Goal: Navigation & Orientation: Find specific page/section

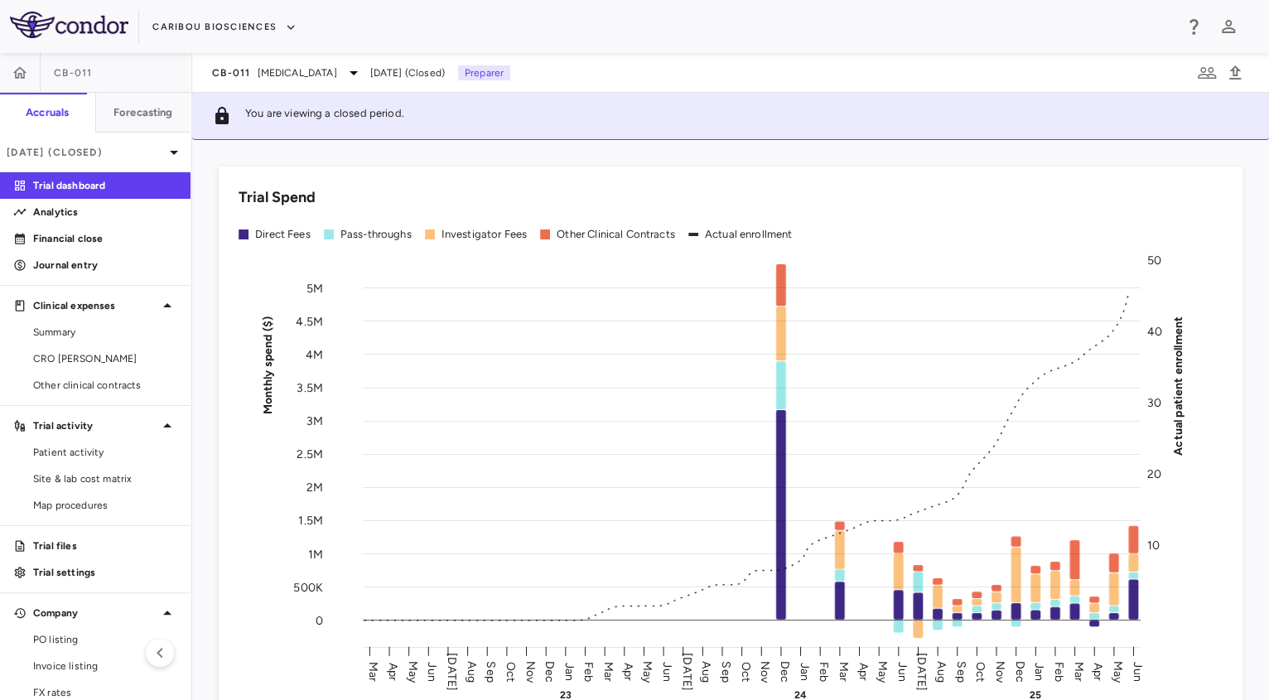
scroll to position [98, 0]
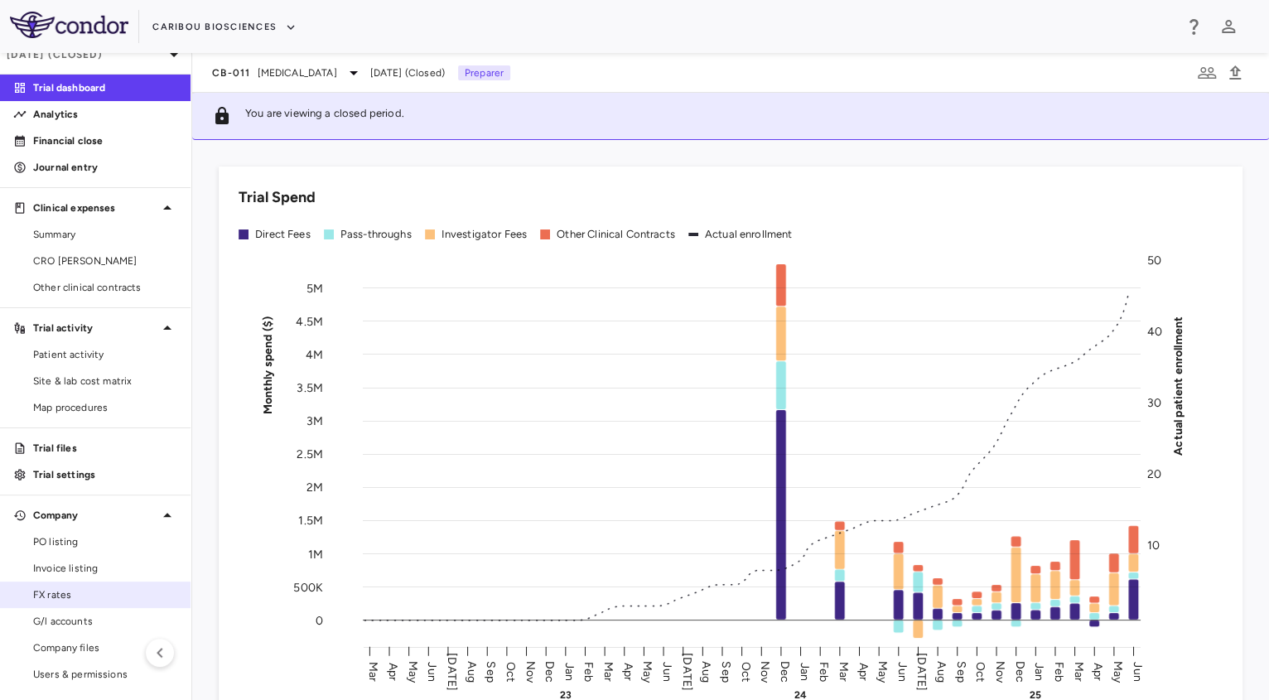
click at [55, 598] on span "FX rates" at bounding box center [105, 594] width 144 height 15
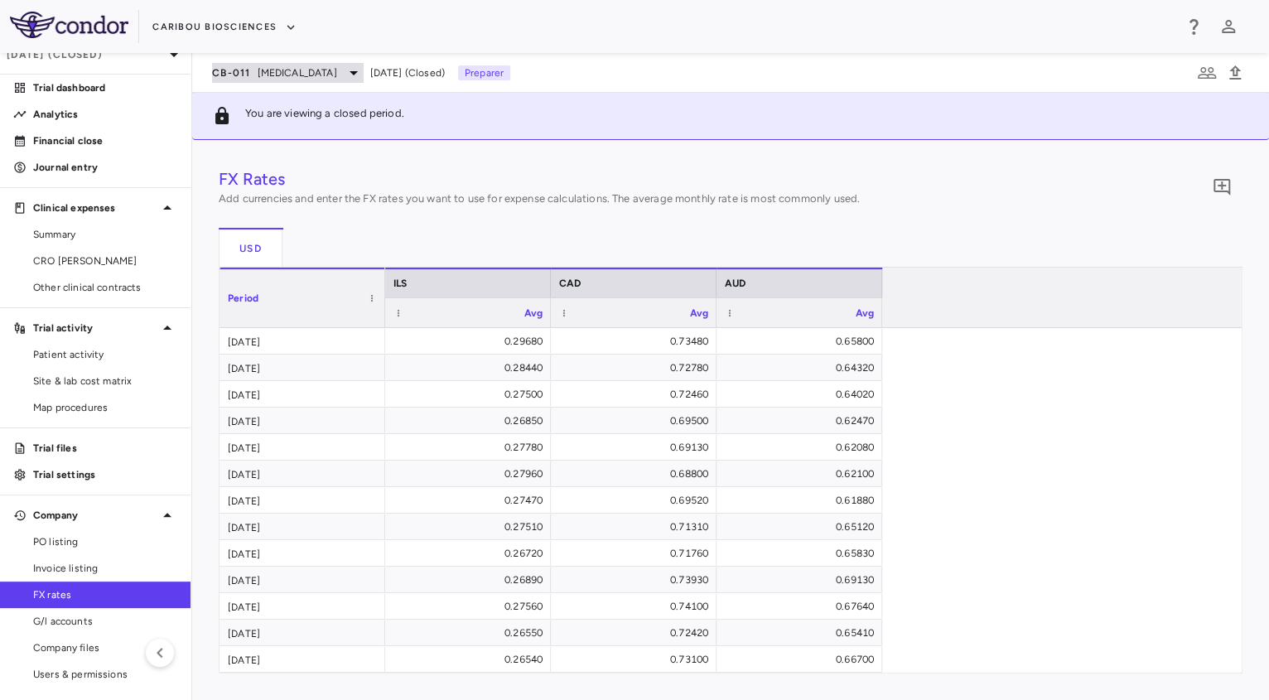
click at [316, 71] on span "[MEDICAL_DATA]" at bounding box center [298, 72] width 80 height 15
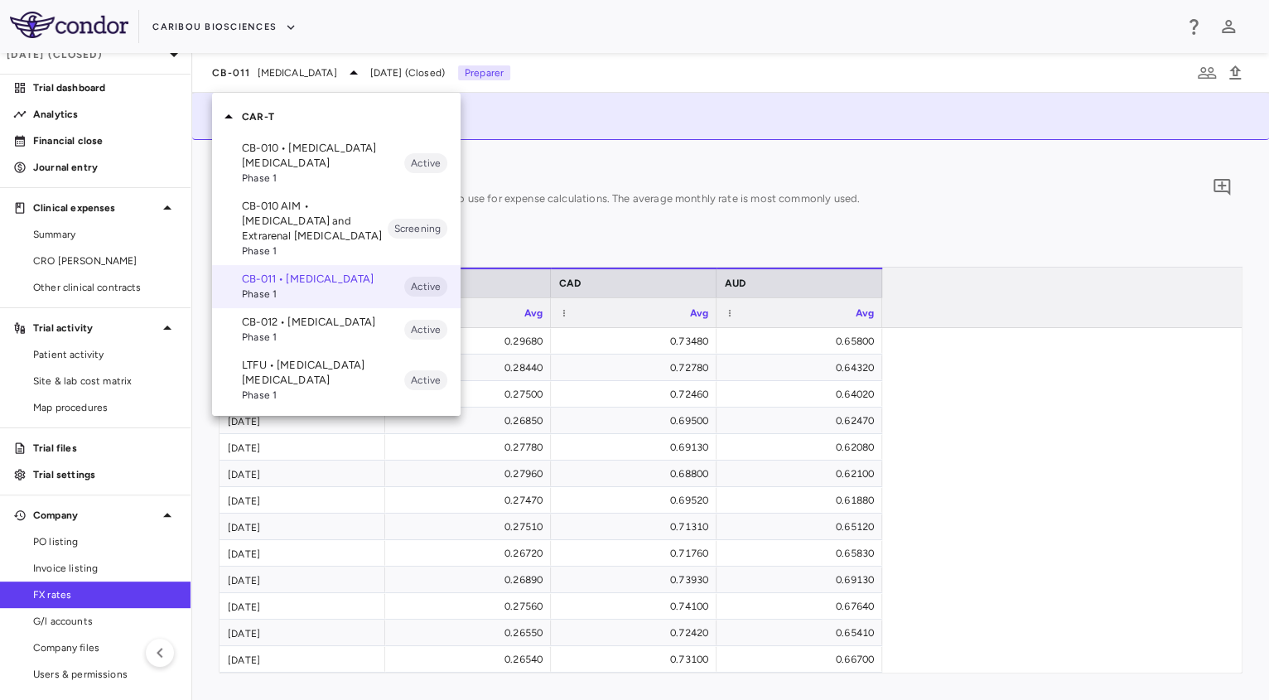
click at [268, 27] on div at bounding box center [634, 350] width 1269 height 700
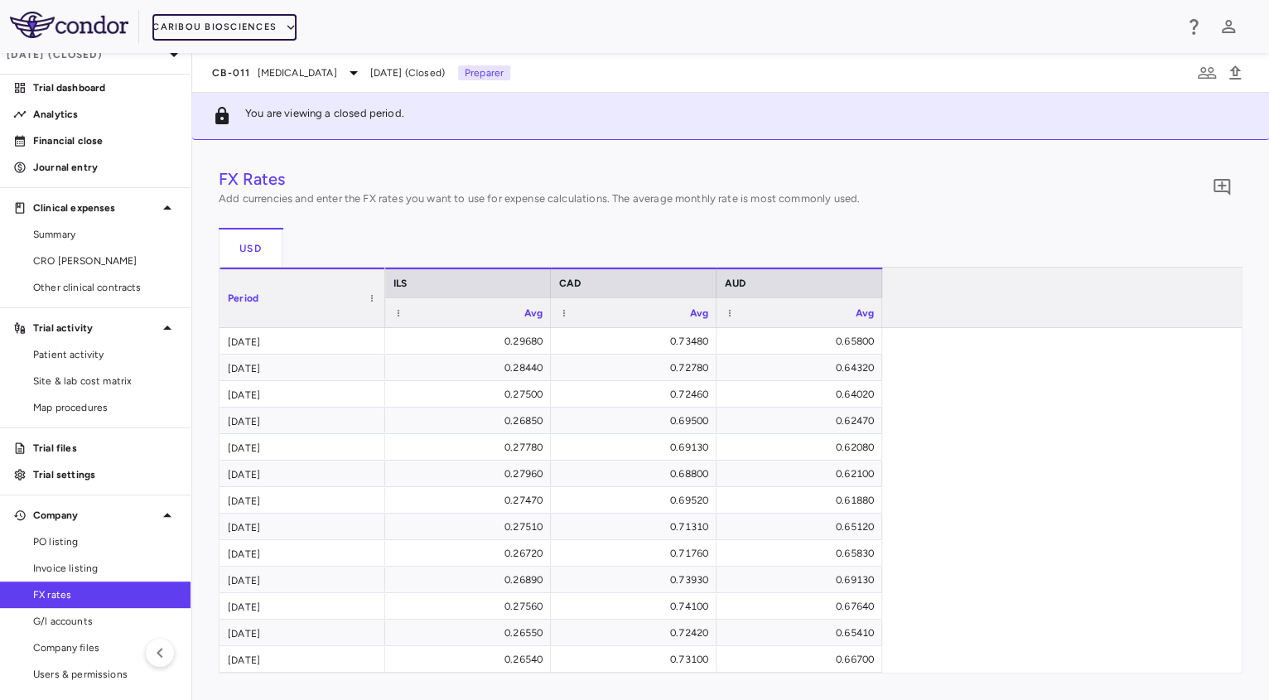
click at [268, 27] on button "Caribou Biosciences" at bounding box center [224, 27] width 144 height 27
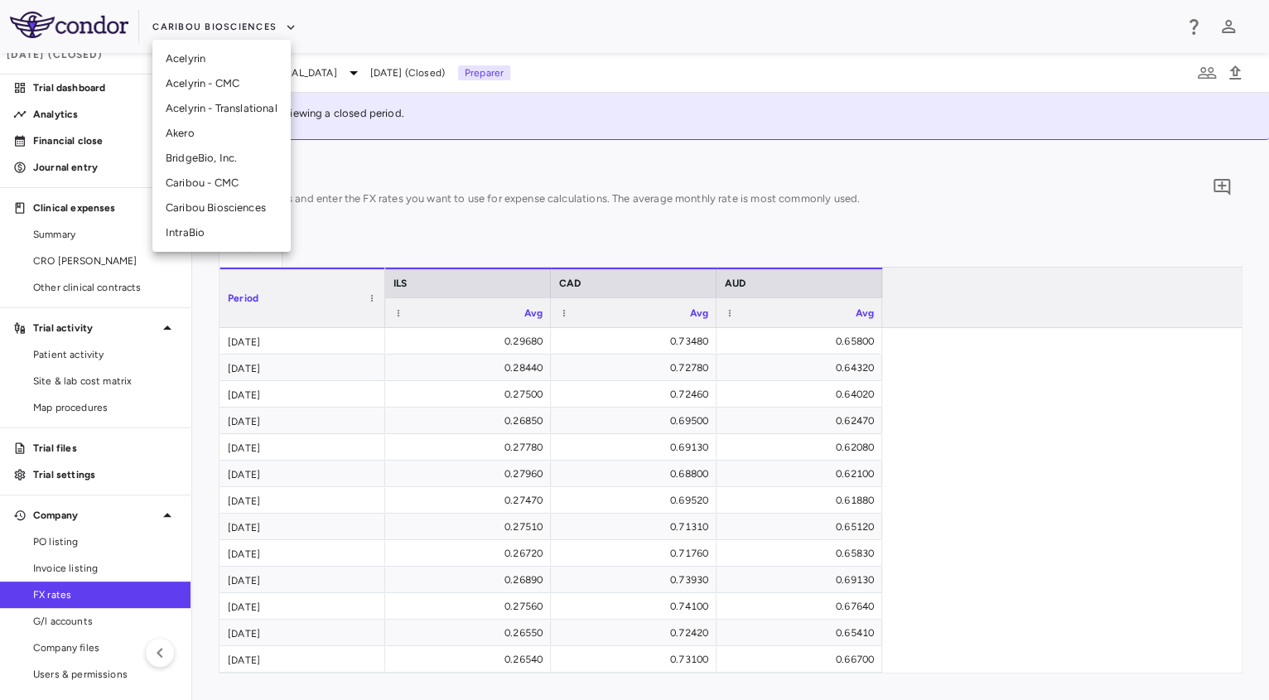
click at [385, 179] on div at bounding box center [634, 350] width 1269 height 700
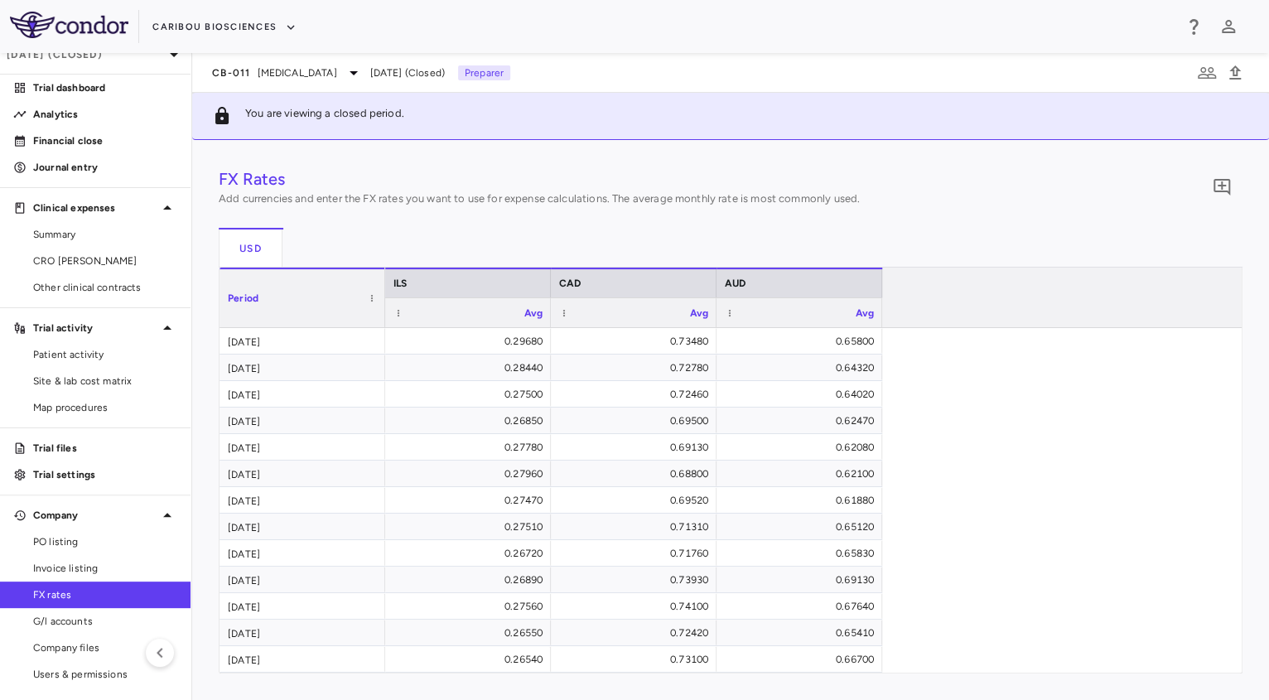
click at [52, 596] on span "FX rates" at bounding box center [105, 594] width 144 height 15
click at [60, 142] on p "Financial close" at bounding box center [105, 140] width 144 height 15
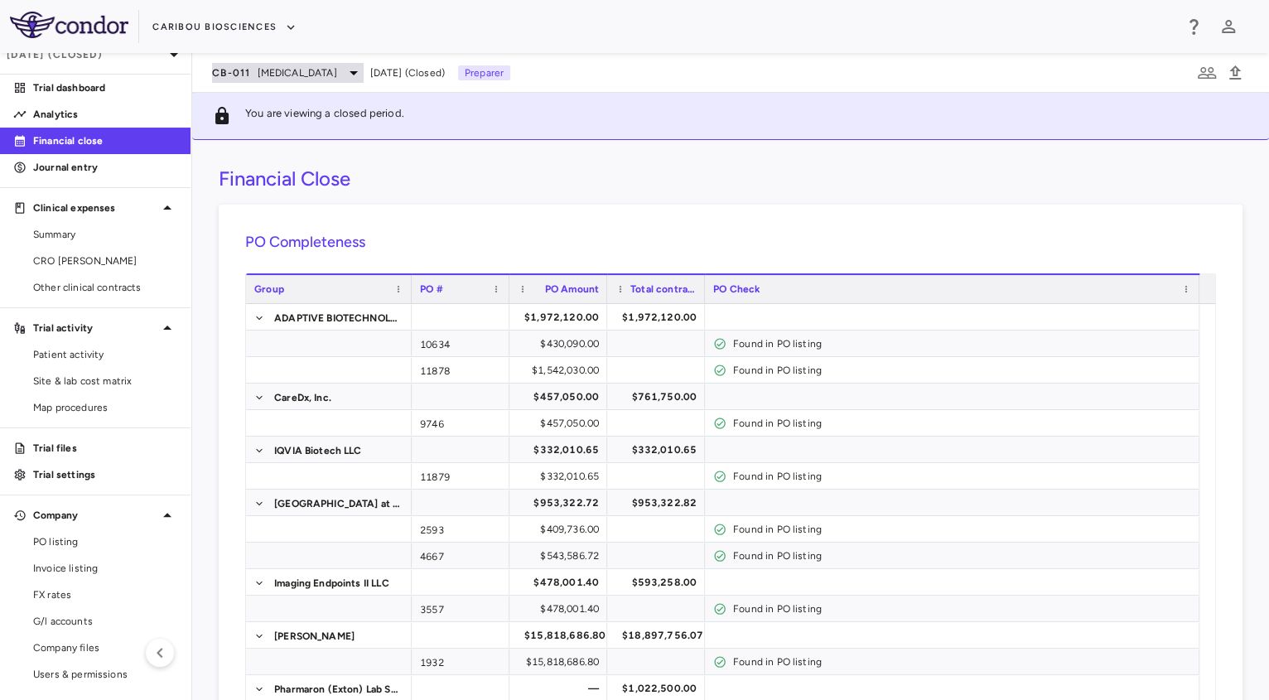
click at [263, 70] on span "[MEDICAL_DATA]" at bounding box center [298, 72] width 80 height 15
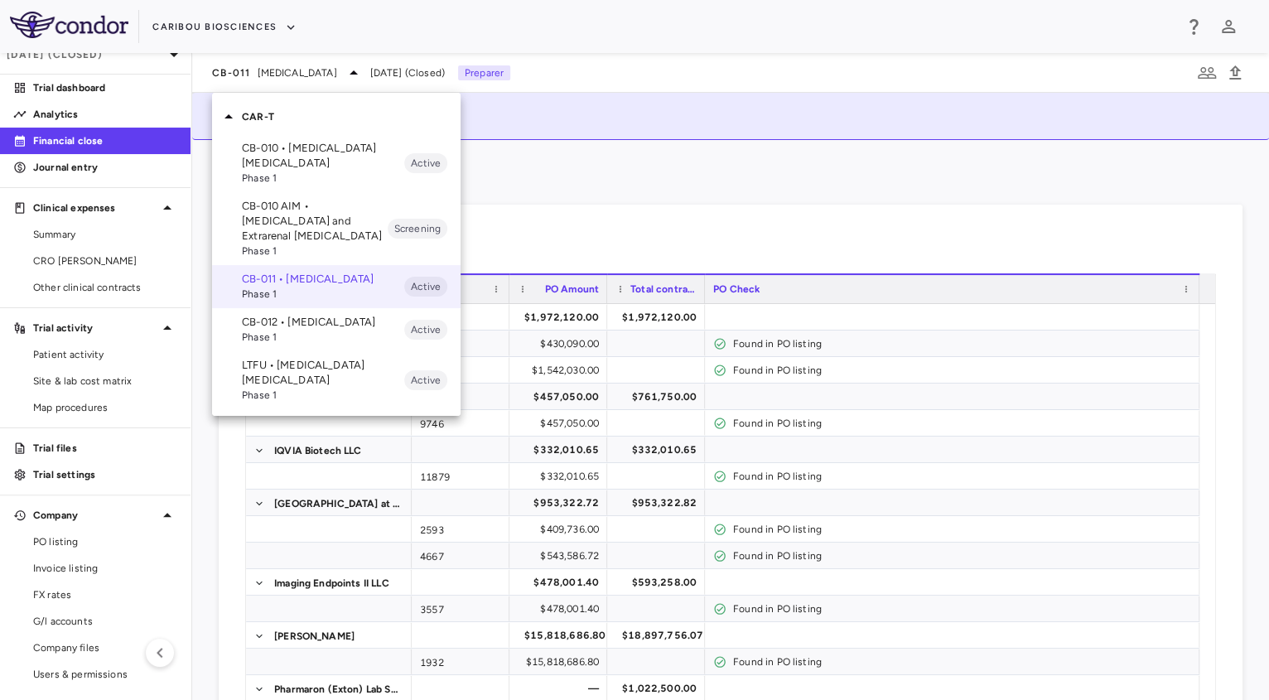
click at [571, 202] on div at bounding box center [634, 350] width 1269 height 700
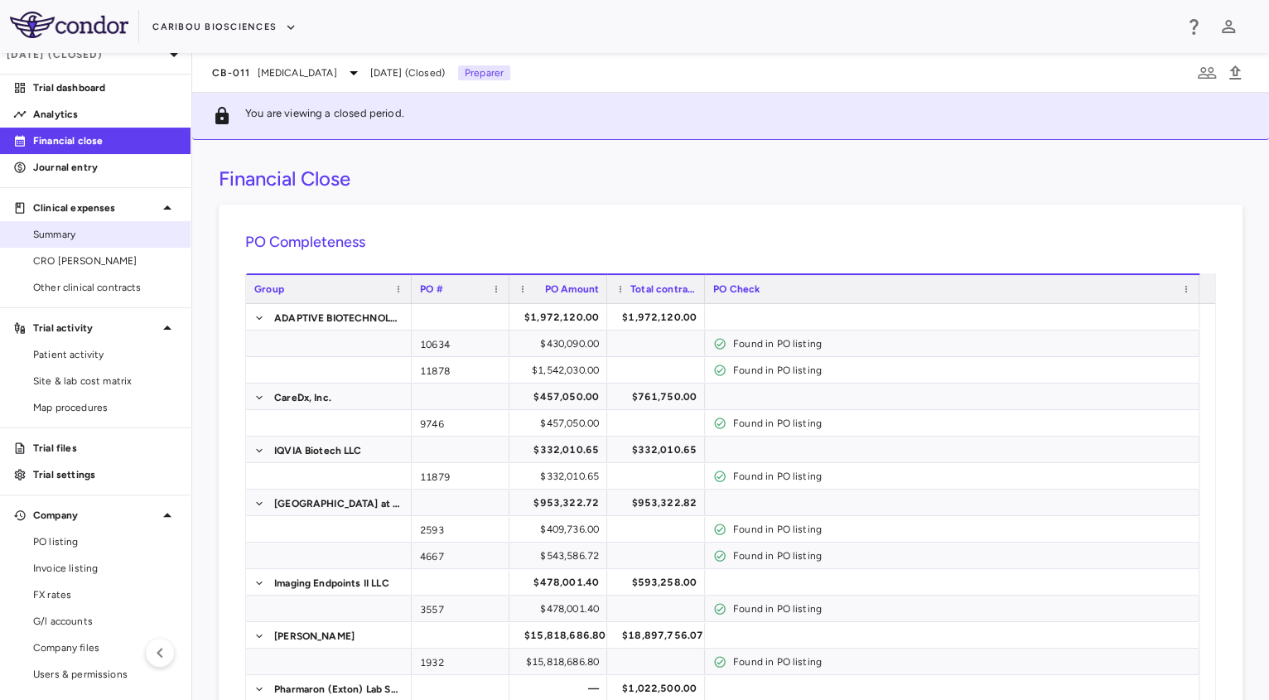
click at [60, 236] on span "Summary" at bounding box center [105, 234] width 144 height 15
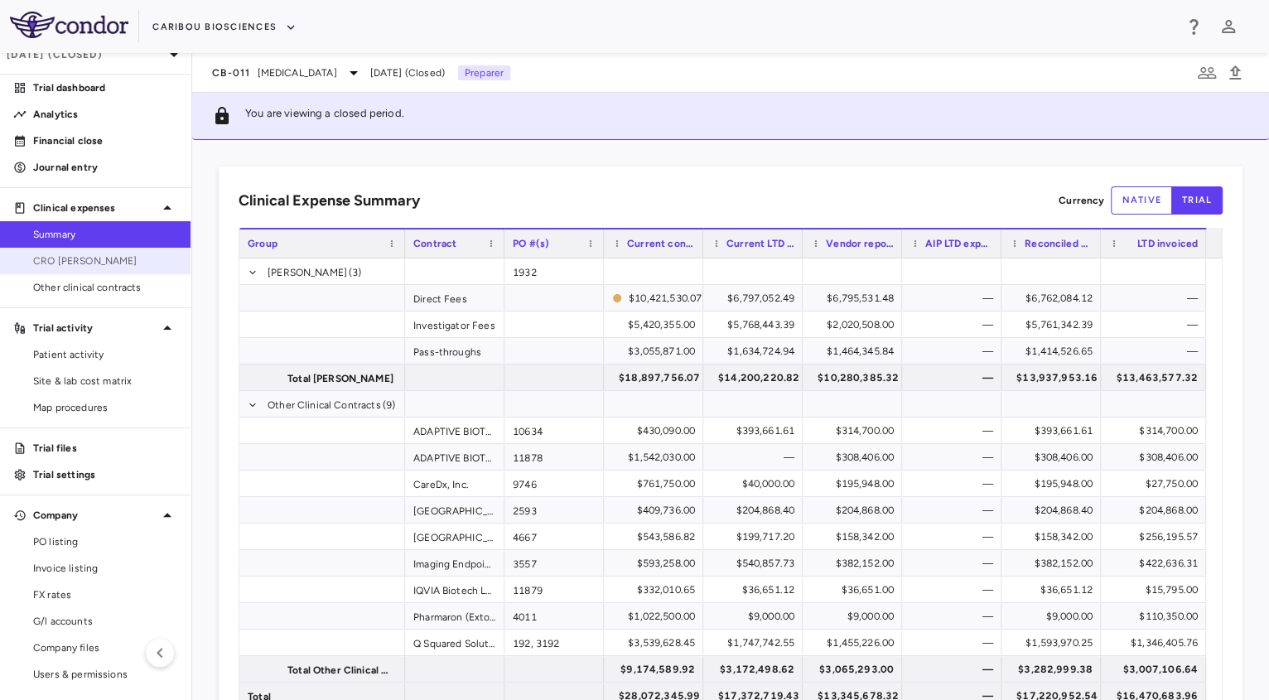
click at [55, 258] on span "CRO [PERSON_NAME]" at bounding box center [105, 260] width 144 height 15
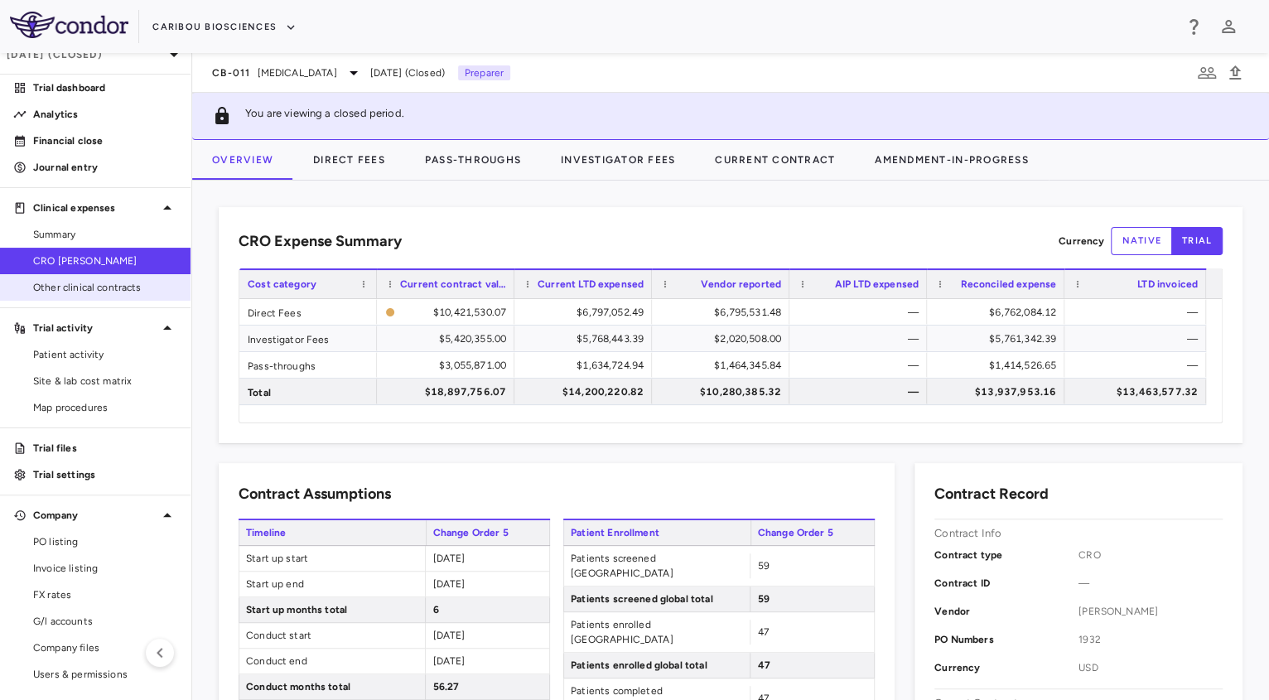
click at [124, 277] on link "Other clinical contracts" at bounding box center [95, 287] width 191 height 25
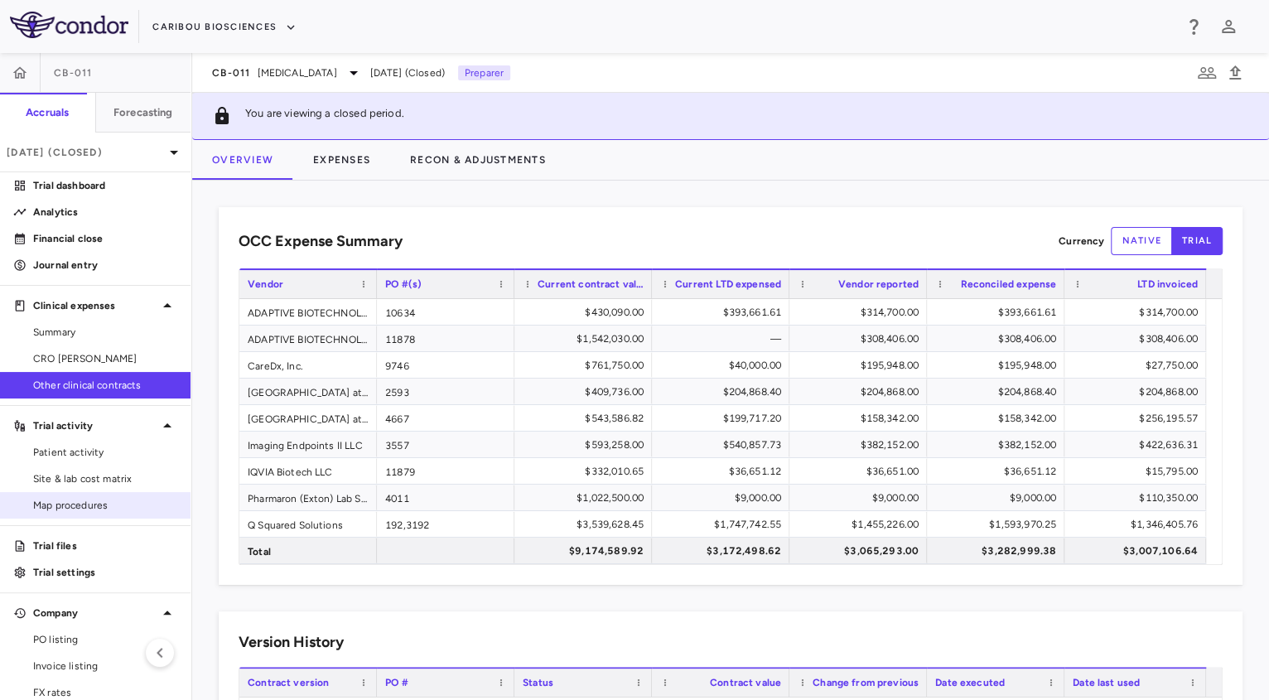
scroll to position [98, 0]
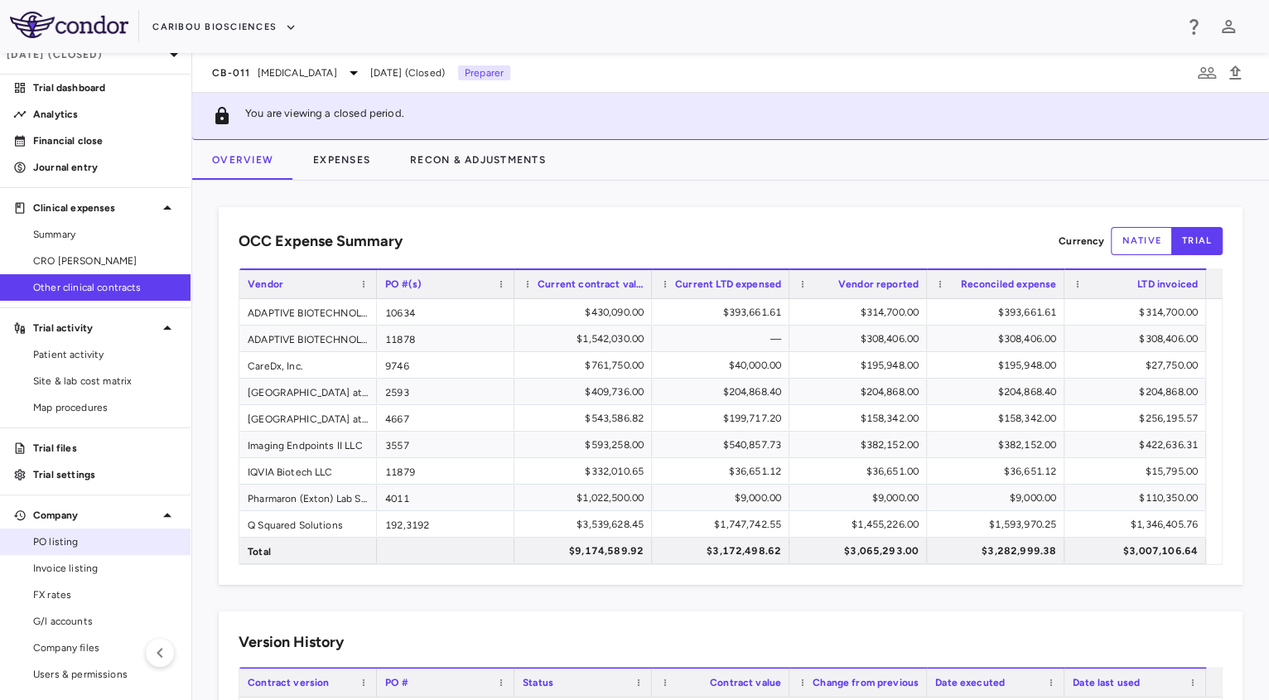
click at [55, 543] on span "PO listing" at bounding box center [105, 541] width 144 height 15
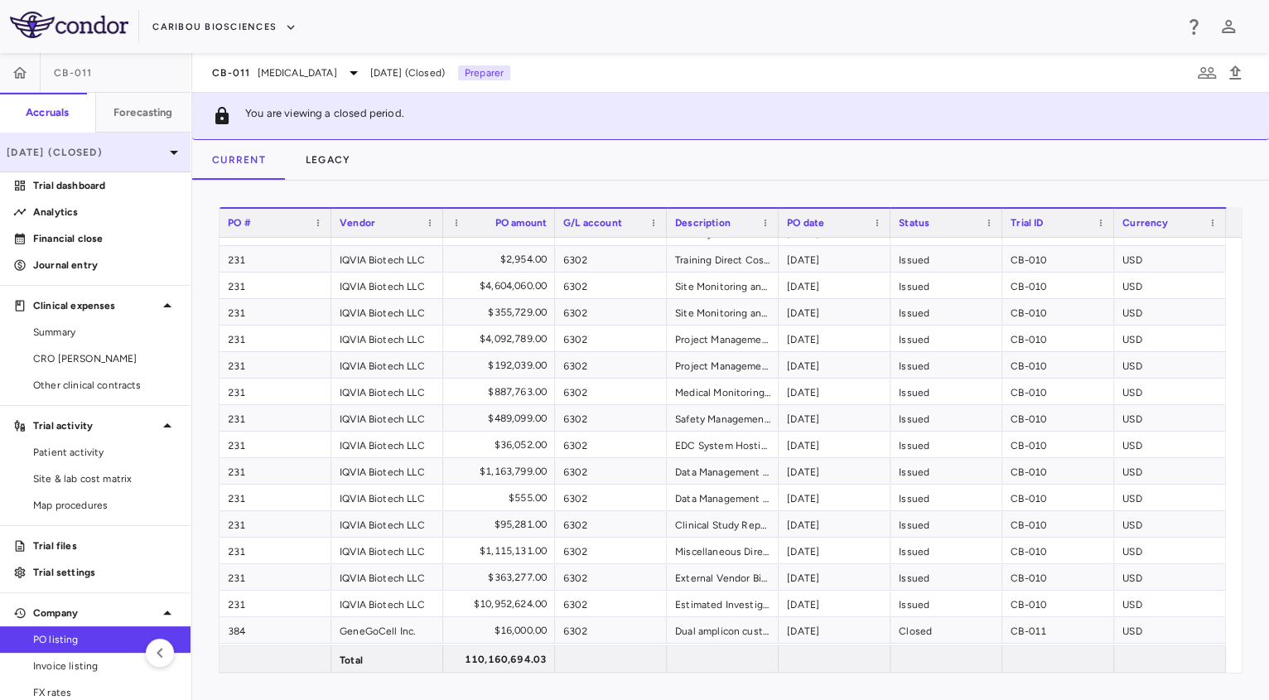
click at [117, 152] on p "[DATE] (Closed)" at bounding box center [85, 152] width 157 height 15
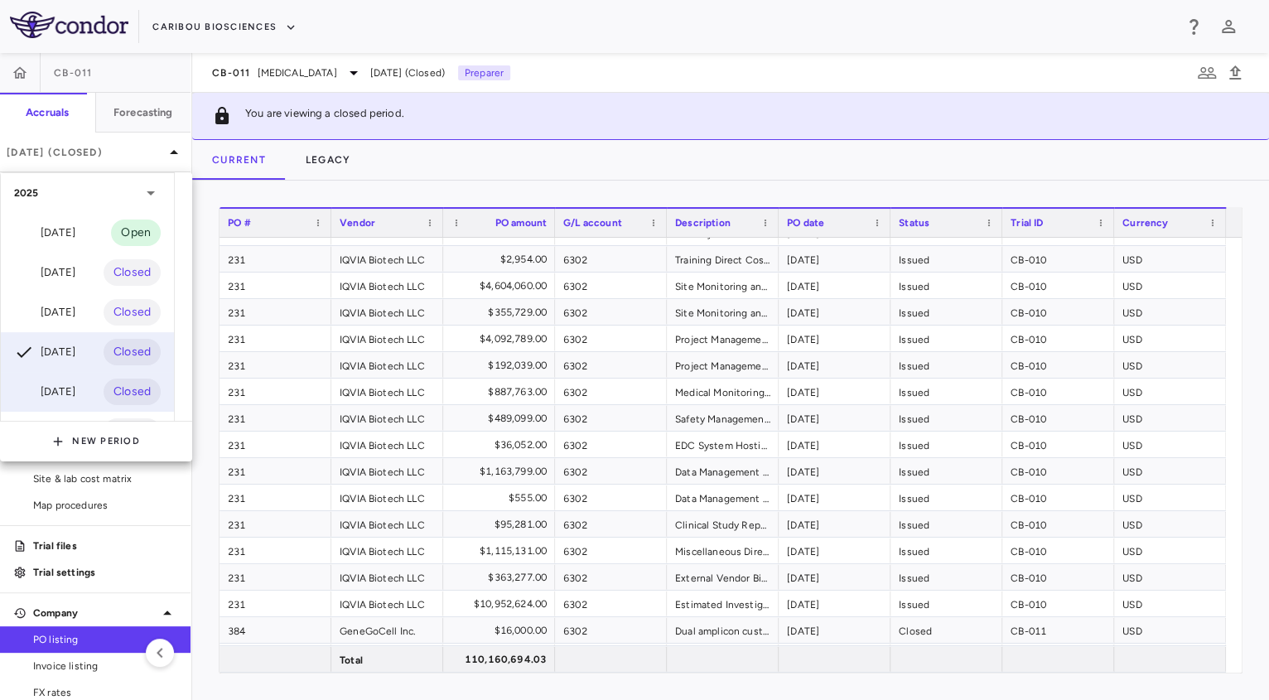
click at [70, 397] on div "[DATE]" at bounding box center [44, 392] width 61 height 20
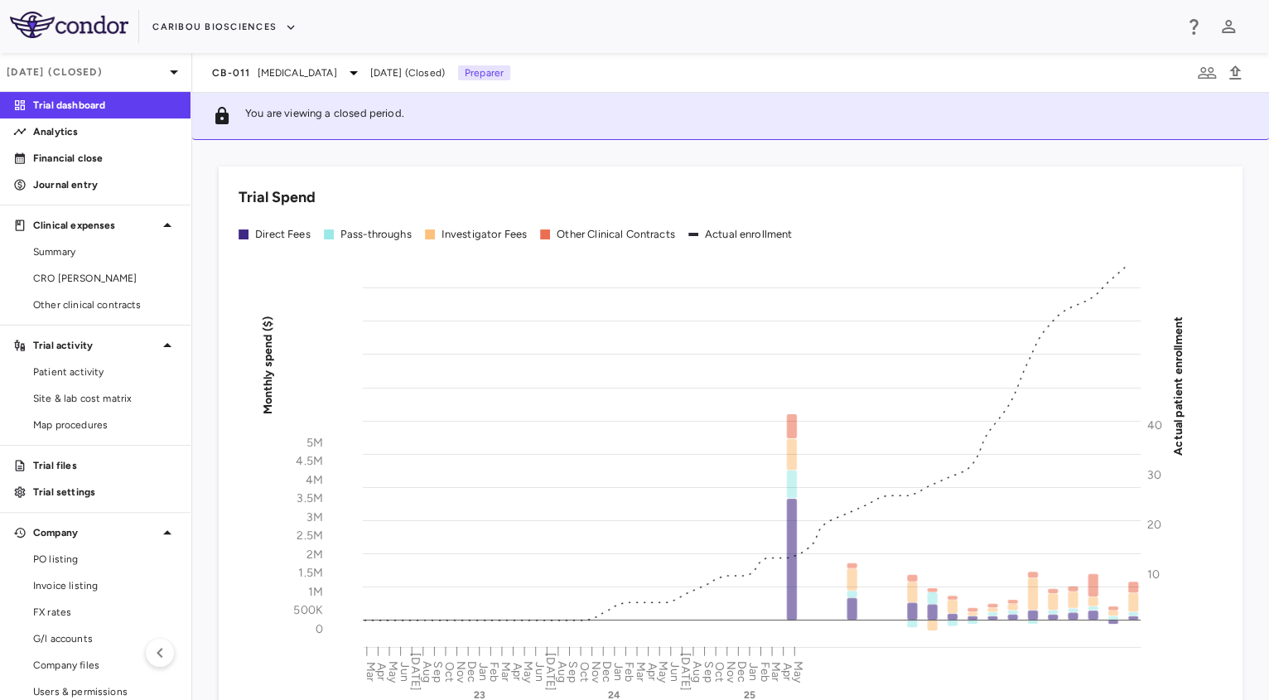
scroll to position [98, 0]
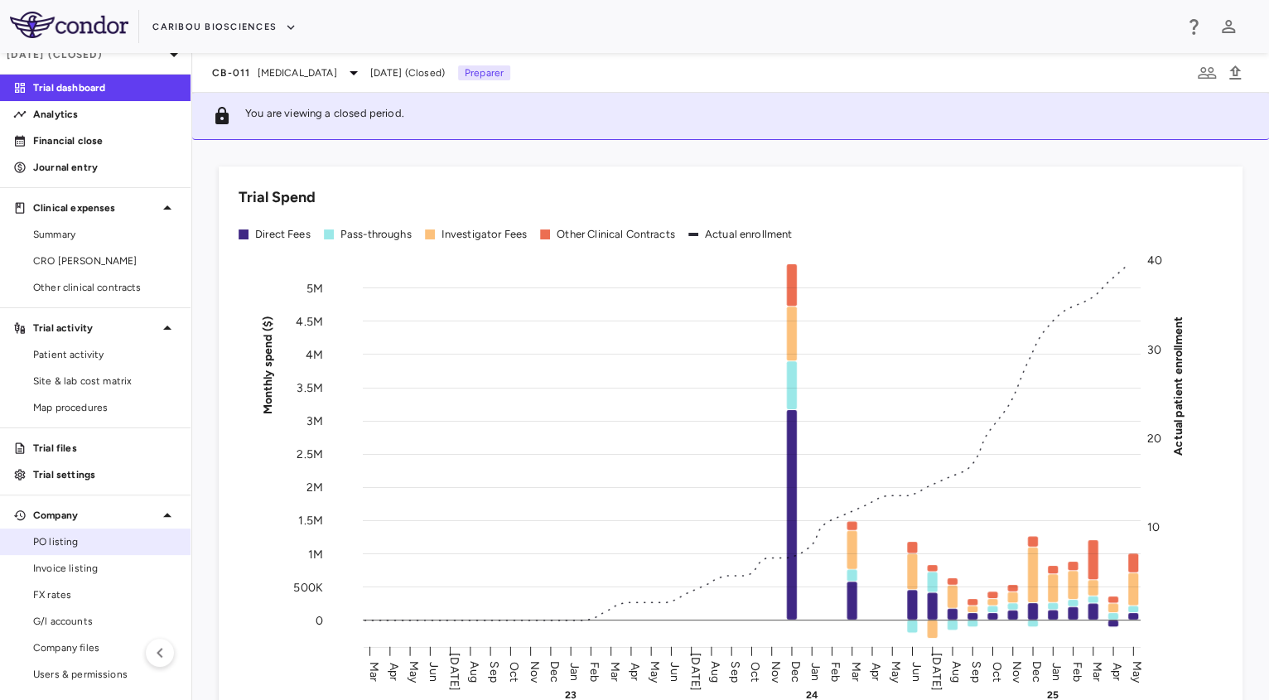
click at [60, 544] on span "PO listing" at bounding box center [105, 541] width 144 height 15
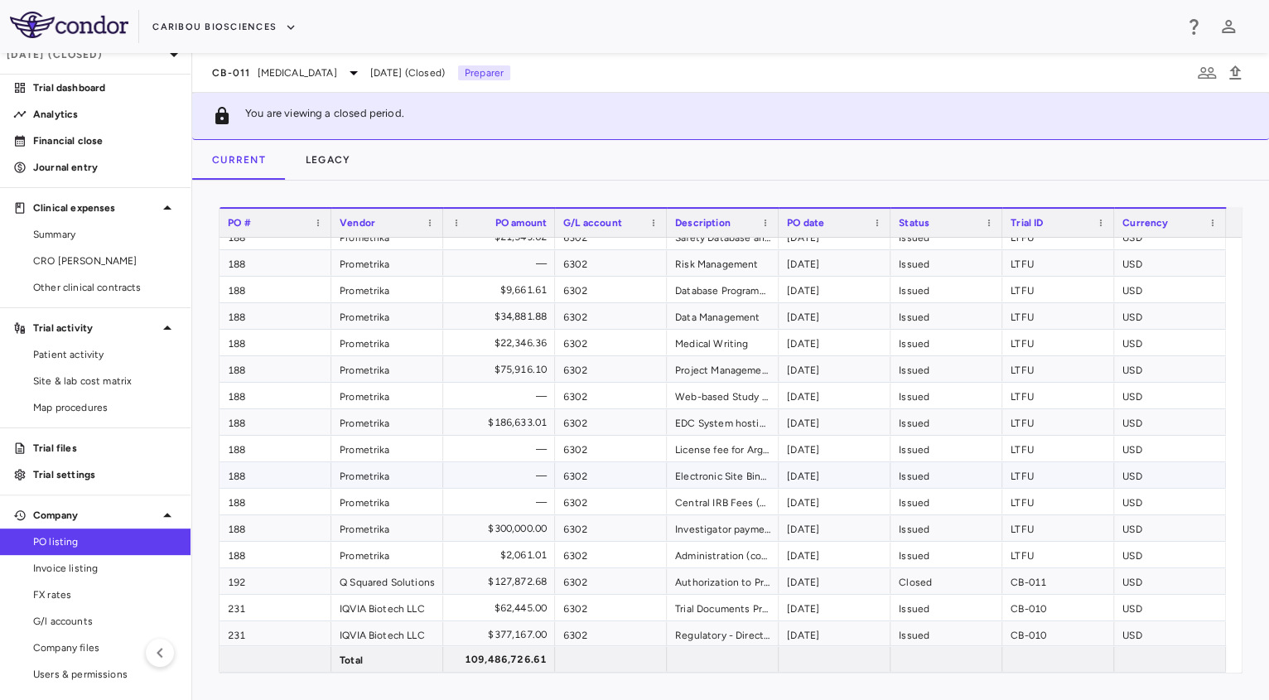
scroll to position [125, 0]
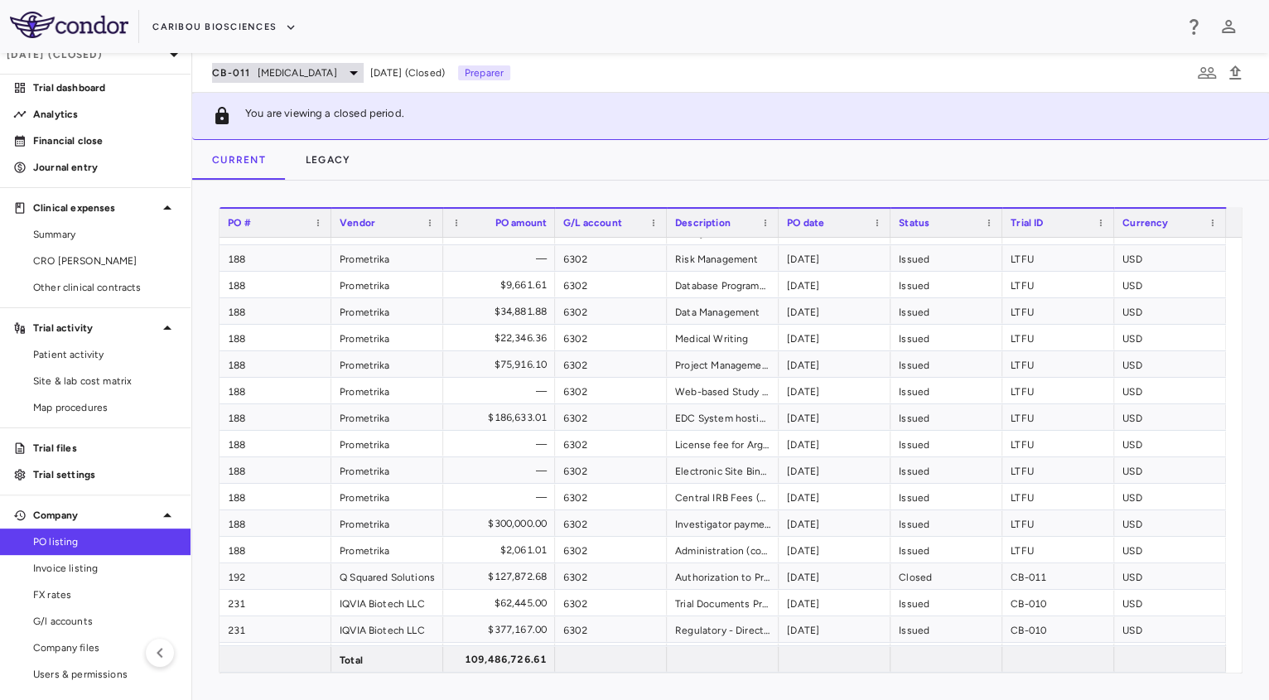
click at [267, 70] on span "[MEDICAL_DATA]" at bounding box center [298, 72] width 80 height 15
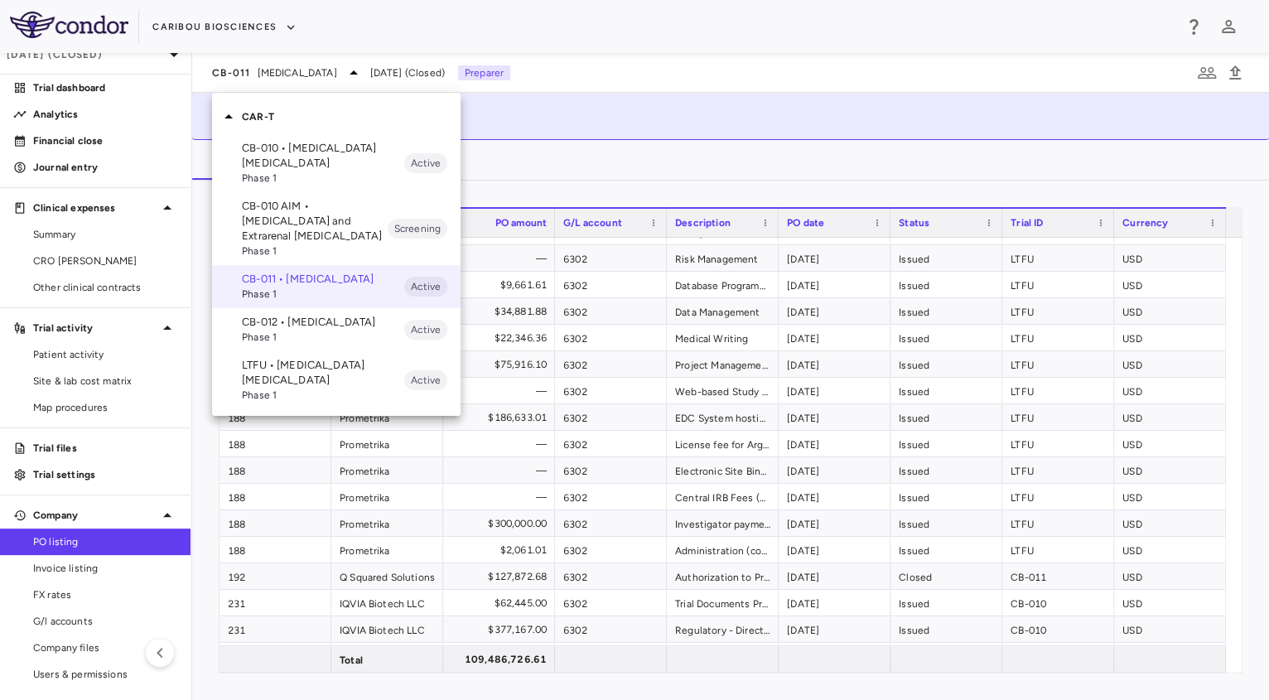
click at [99, 61] on div at bounding box center [634, 350] width 1269 height 700
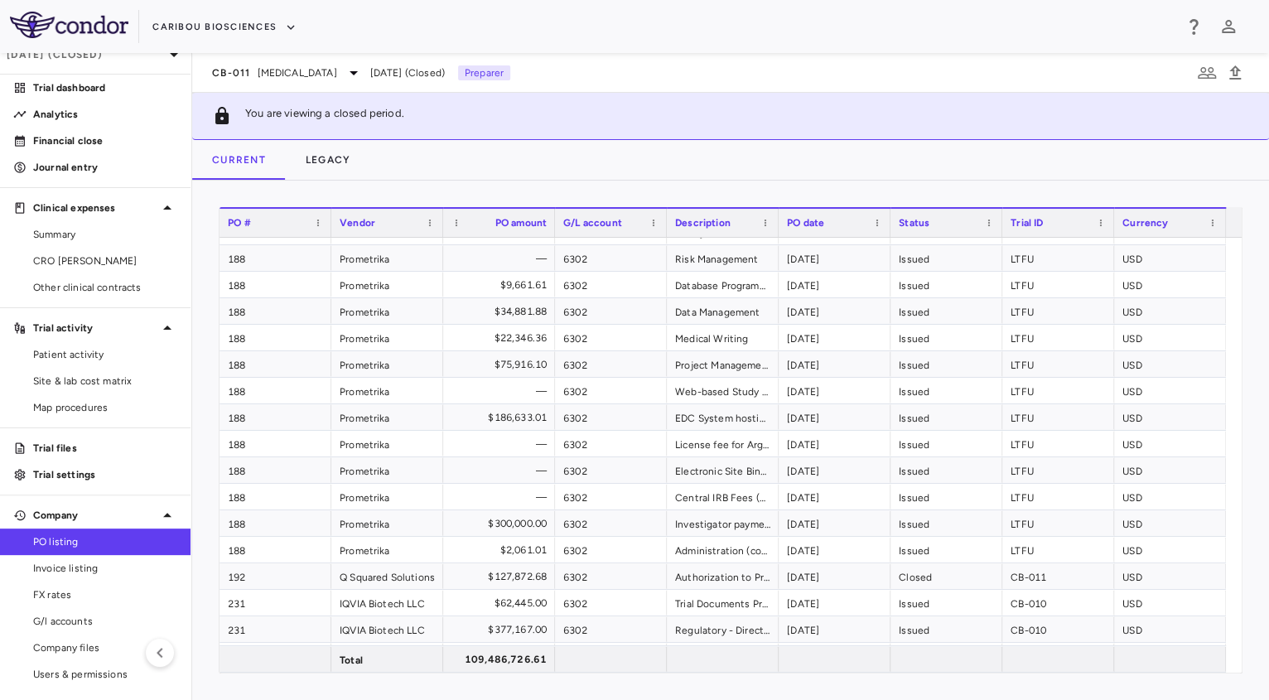
click at [106, 59] on p "[DATE] (Closed)" at bounding box center [85, 54] width 157 height 15
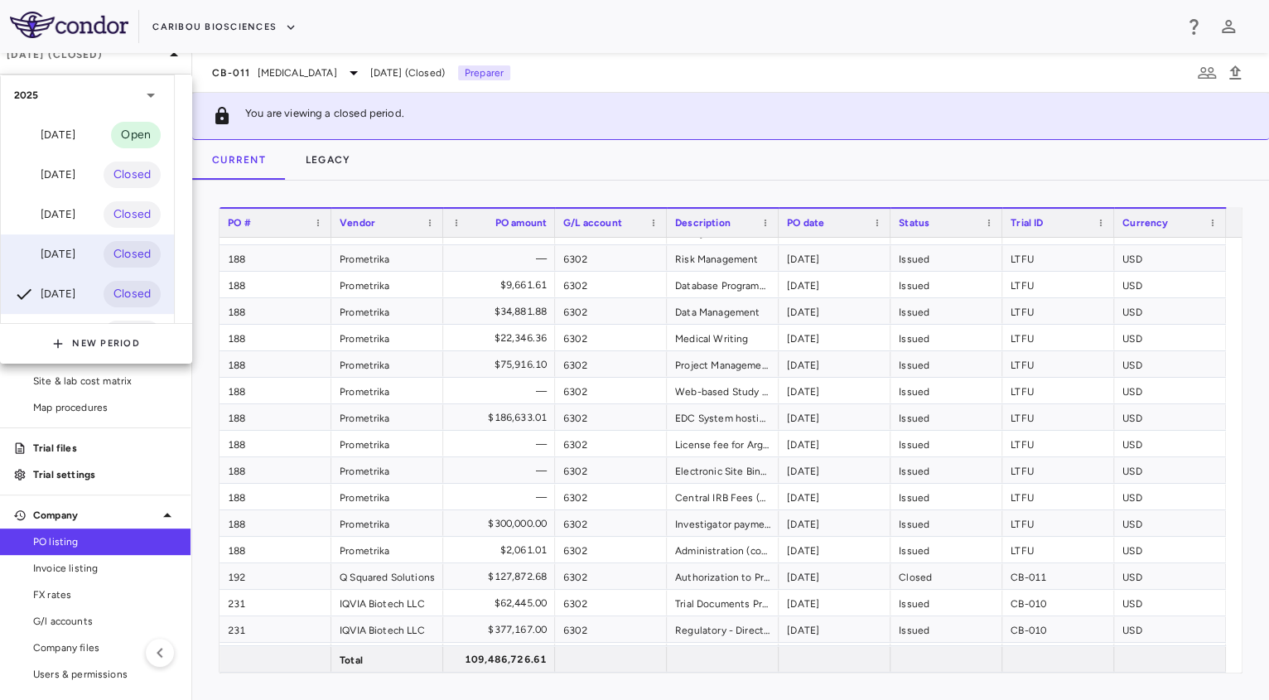
click at [75, 256] on div "[DATE]" at bounding box center [44, 254] width 61 height 20
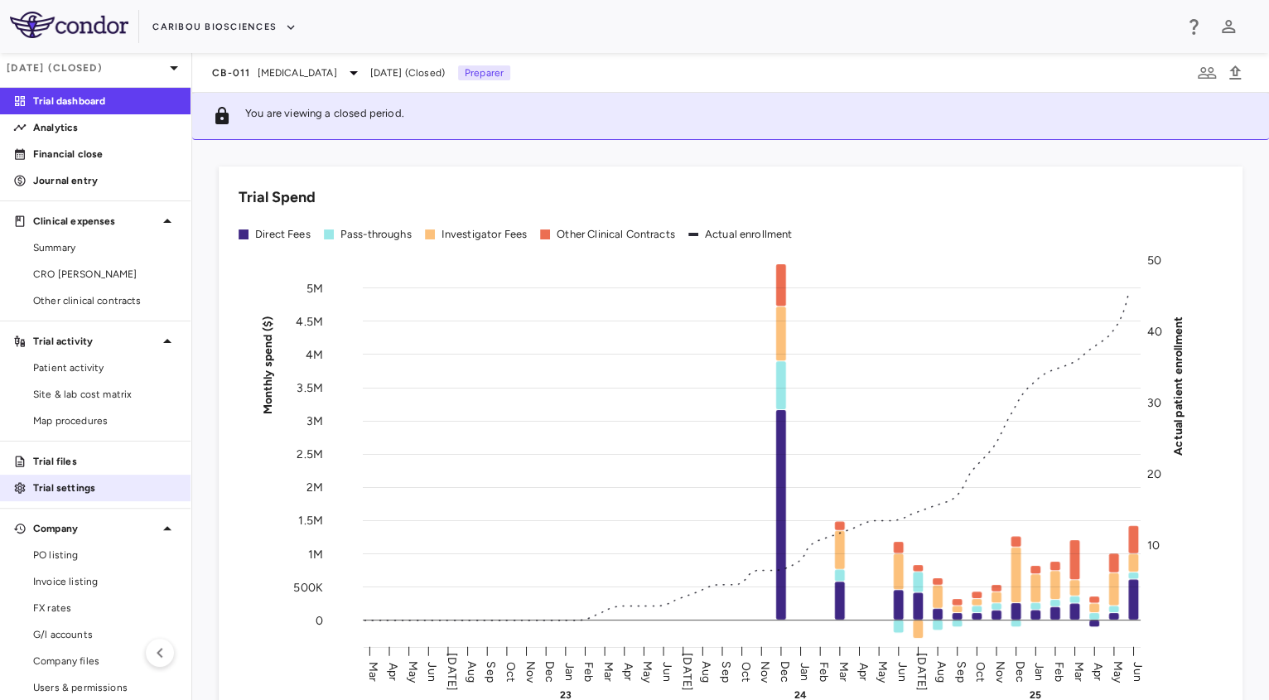
scroll to position [98, 0]
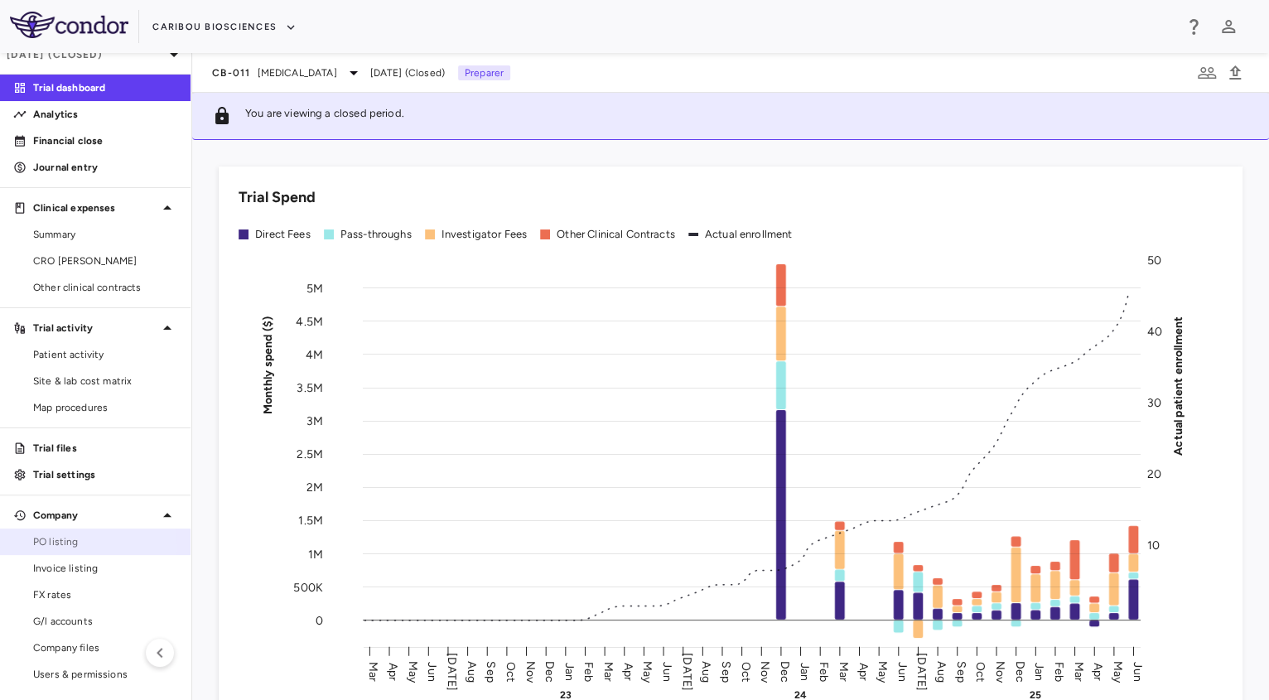
click at [51, 546] on span "PO listing" at bounding box center [105, 541] width 144 height 15
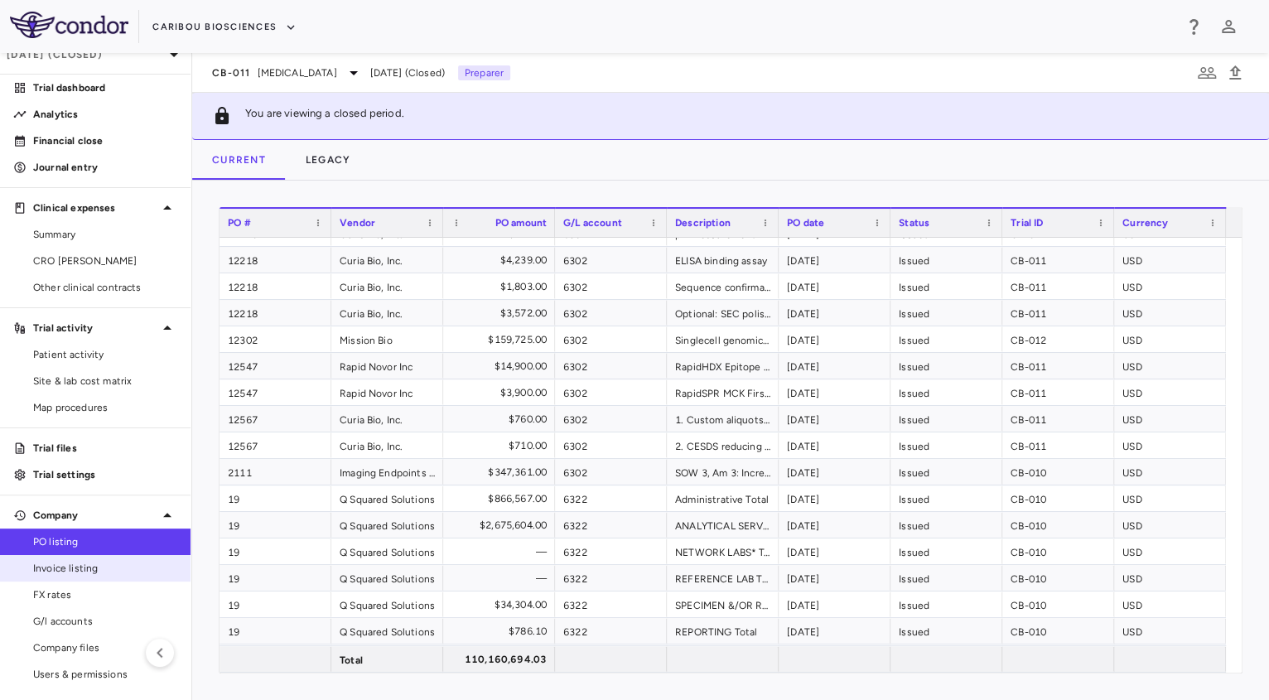
click at [89, 572] on span "Invoice listing" at bounding box center [105, 568] width 144 height 15
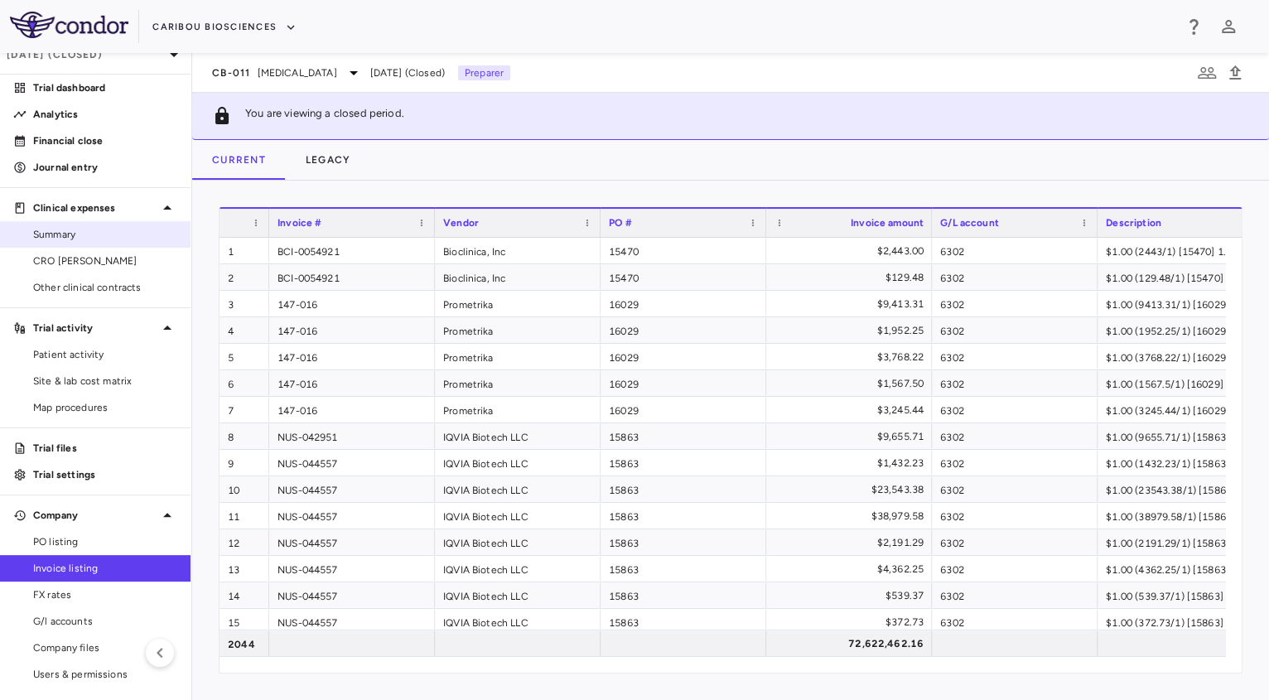
click at [78, 246] on div "Summary" at bounding box center [95, 234] width 191 height 27
click at [63, 239] on span "Summary" at bounding box center [105, 234] width 144 height 15
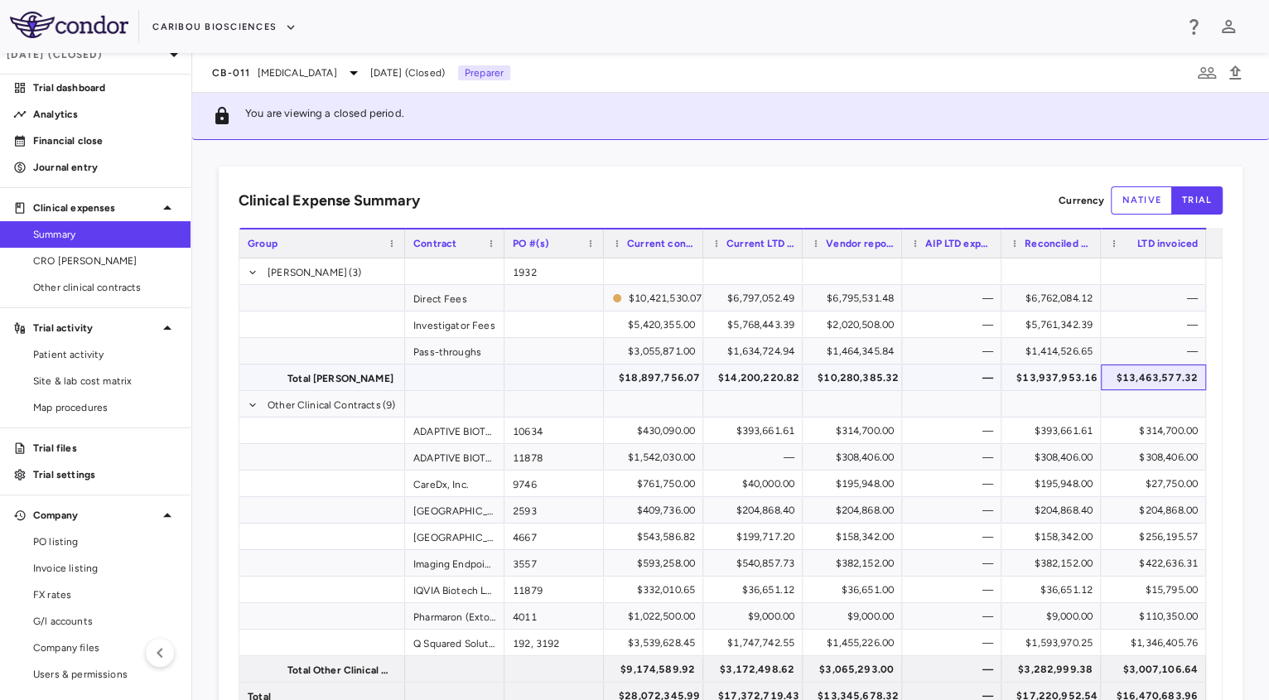
click at [1149, 370] on div "$13,463,577.32" at bounding box center [1157, 377] width 82 height 27
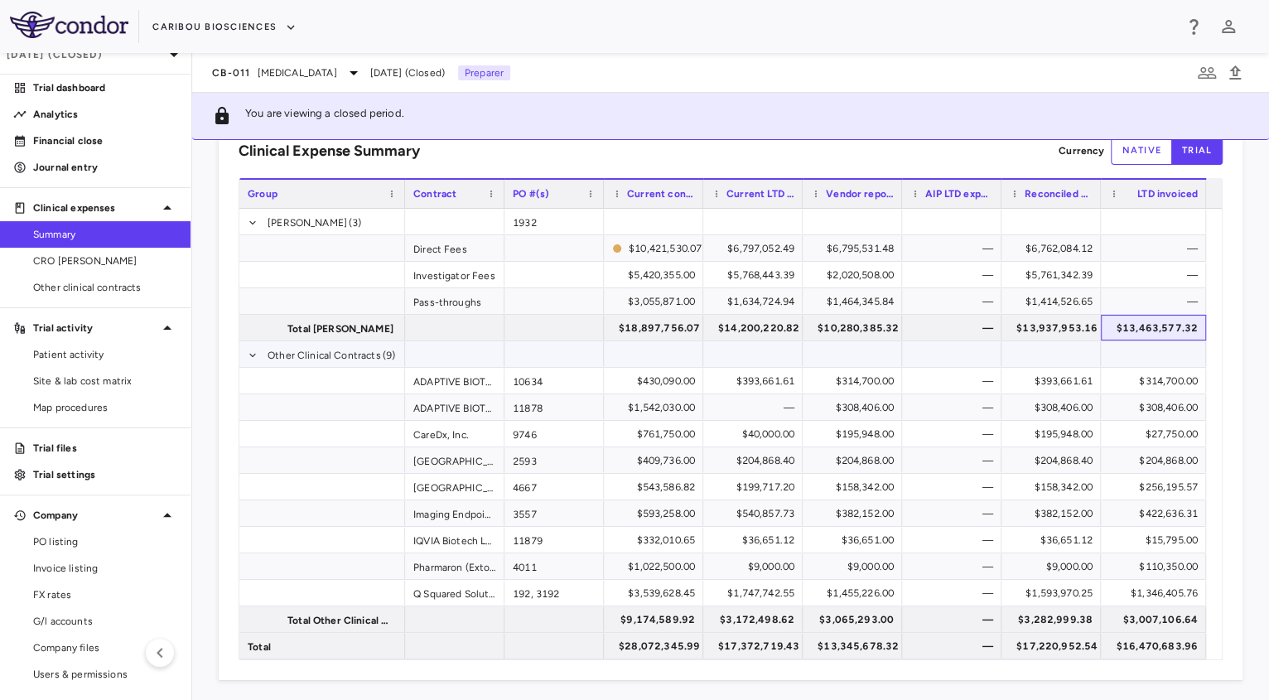
scroll to position [55, 0]
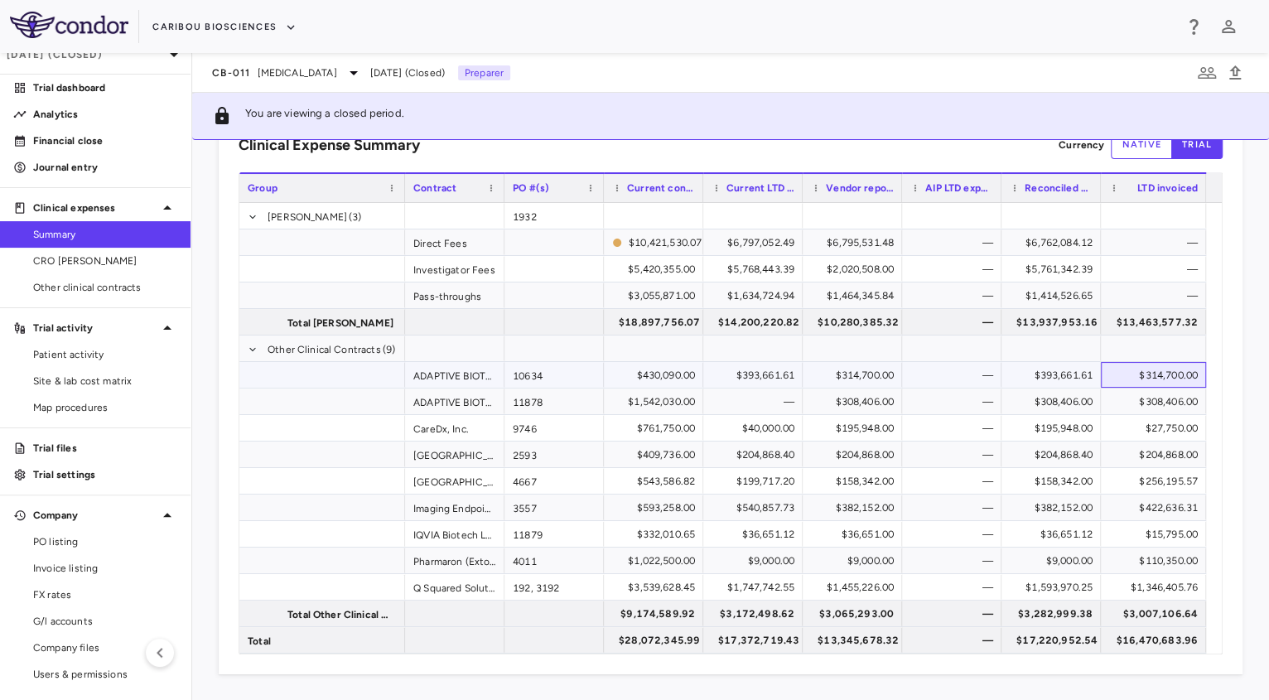
click at [1162, 374] on div "$314,700.00" at bounding box center [1157, 375] width 82 height 27
click at [1165, 400] on div "$308,406.00" at bounding box center [1157, 401] width 82 height 27
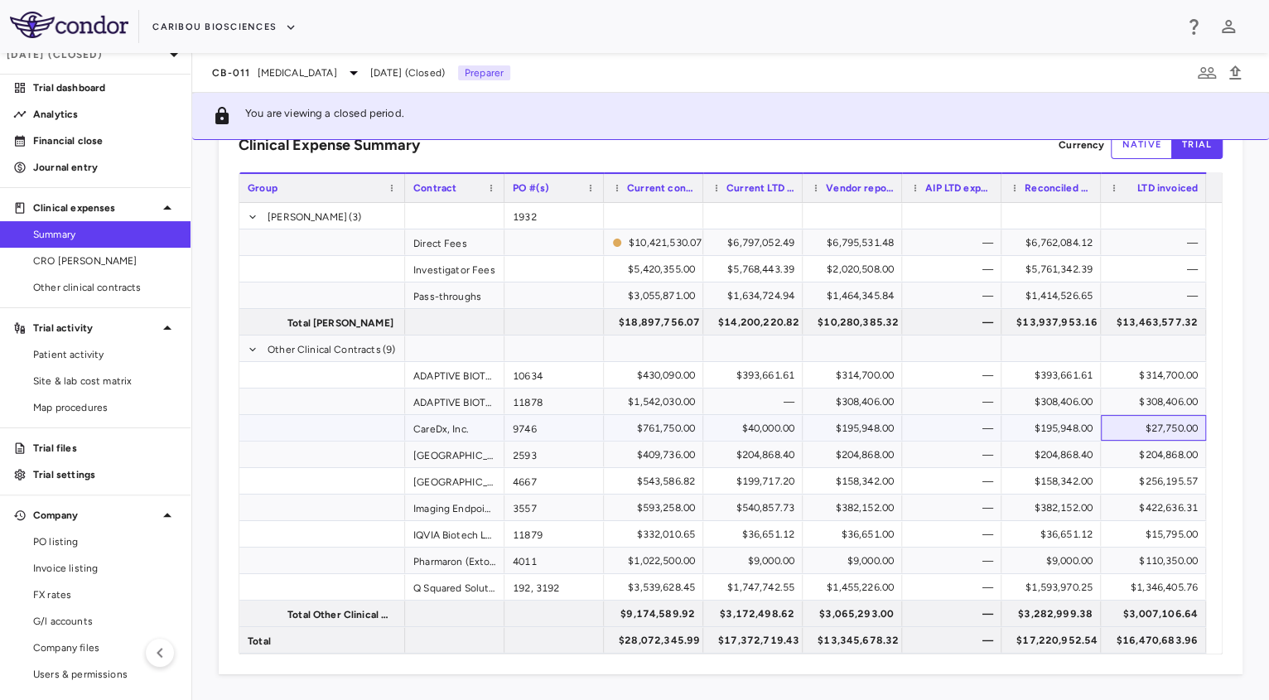
click at [1163, 431] on div "$27,750.00" at bounding box center [1157, 428] width 82 height 27
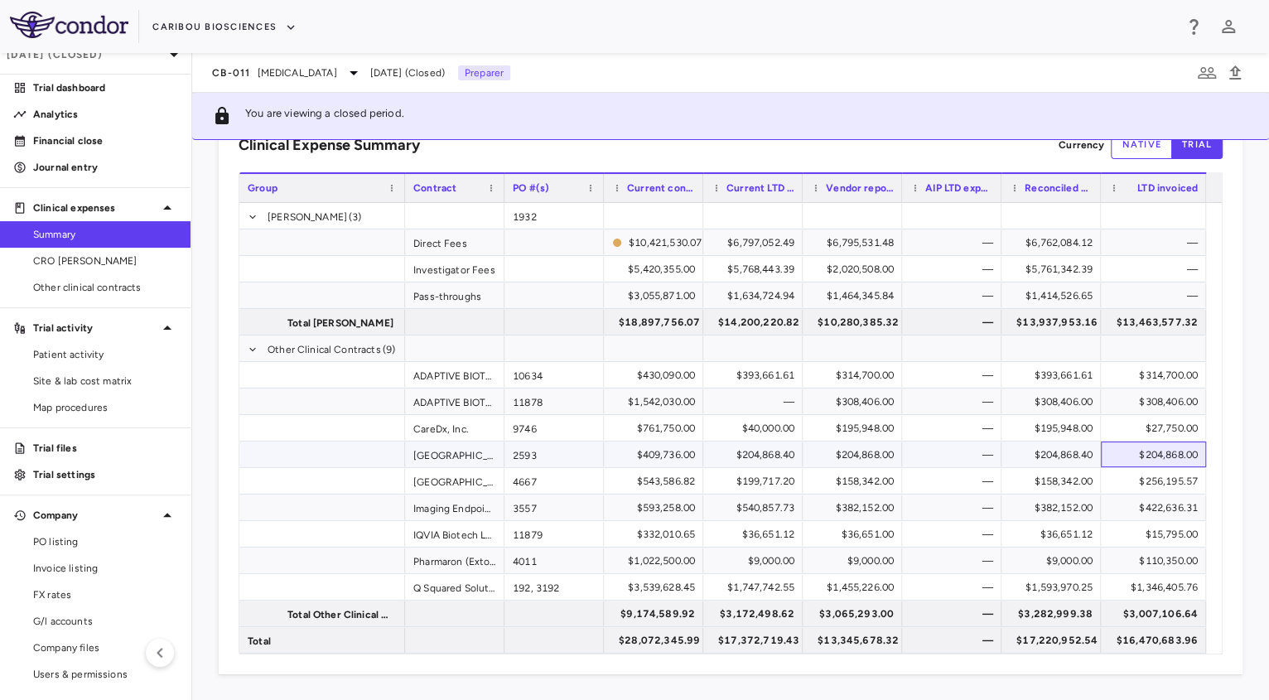
click at [1165, 461] on div "$204,868.00" at bounding box center [1157, 454] width 82 height 27
click at [1160, 479] on div "$256,195.57" at bounding box center [1157, 481] width 82 height 27
click at [1158, 500] on div "$422,636.31" at bounding box center [1157, 507] width 82 height 27
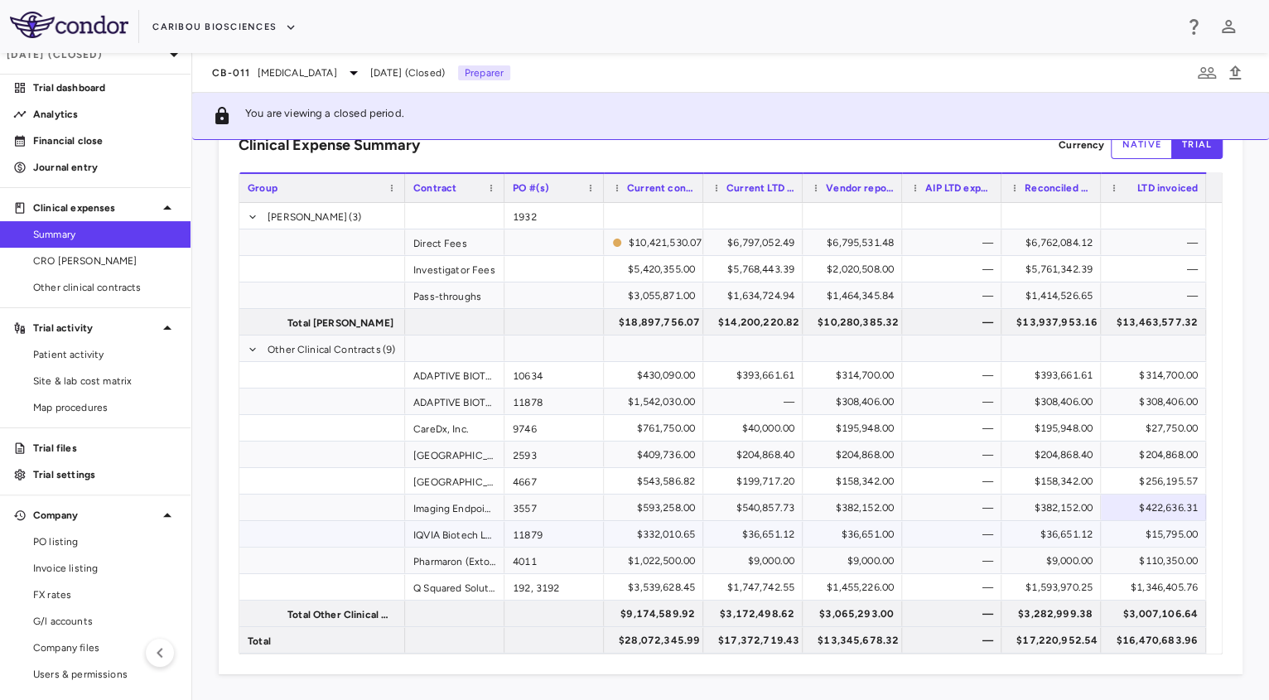
click at [1179, 536] on div "$15,795.00" at bounding box center [1157, 534] width 82 height 27
click at [1157, 569] on div "$110,350.00" at bounding box center [1157, 560] width 82 height 27
click at [1163, 513] on div "$422,636.31" at bounding box center [1157, 507] width 82 height 27
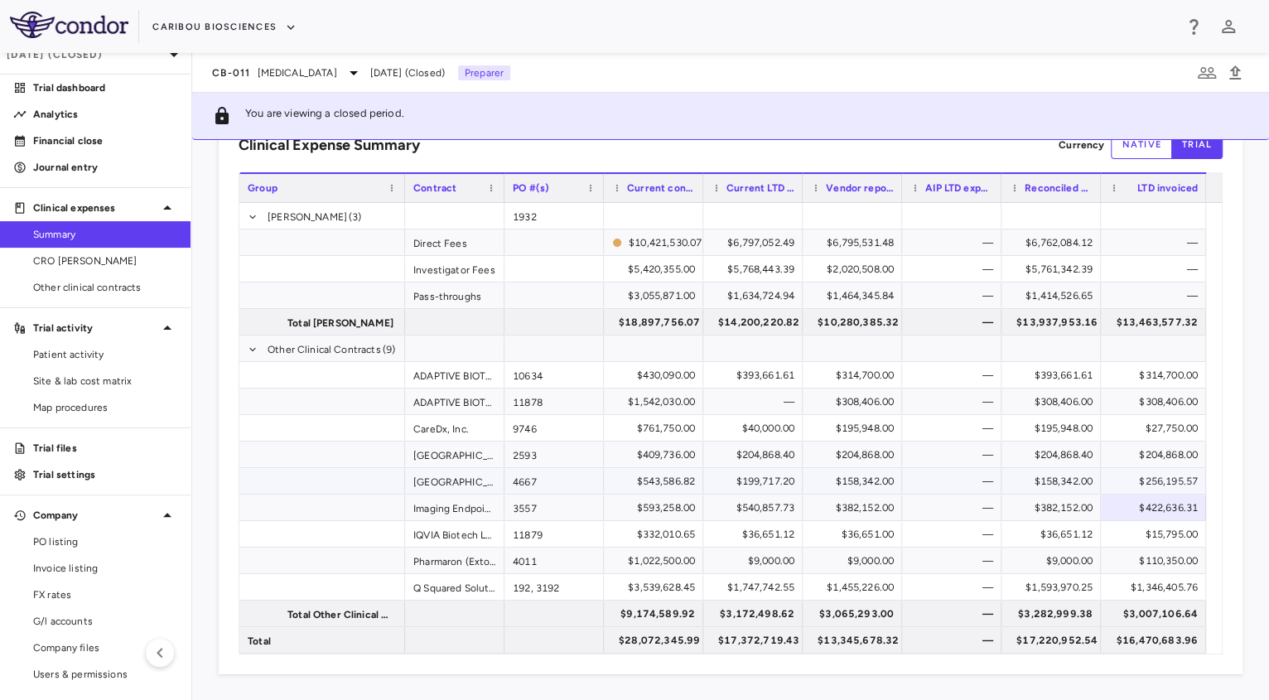
click at [1157, 478] on div "$256,195.57" at bounding box center [1157, 481] width 82 height 27
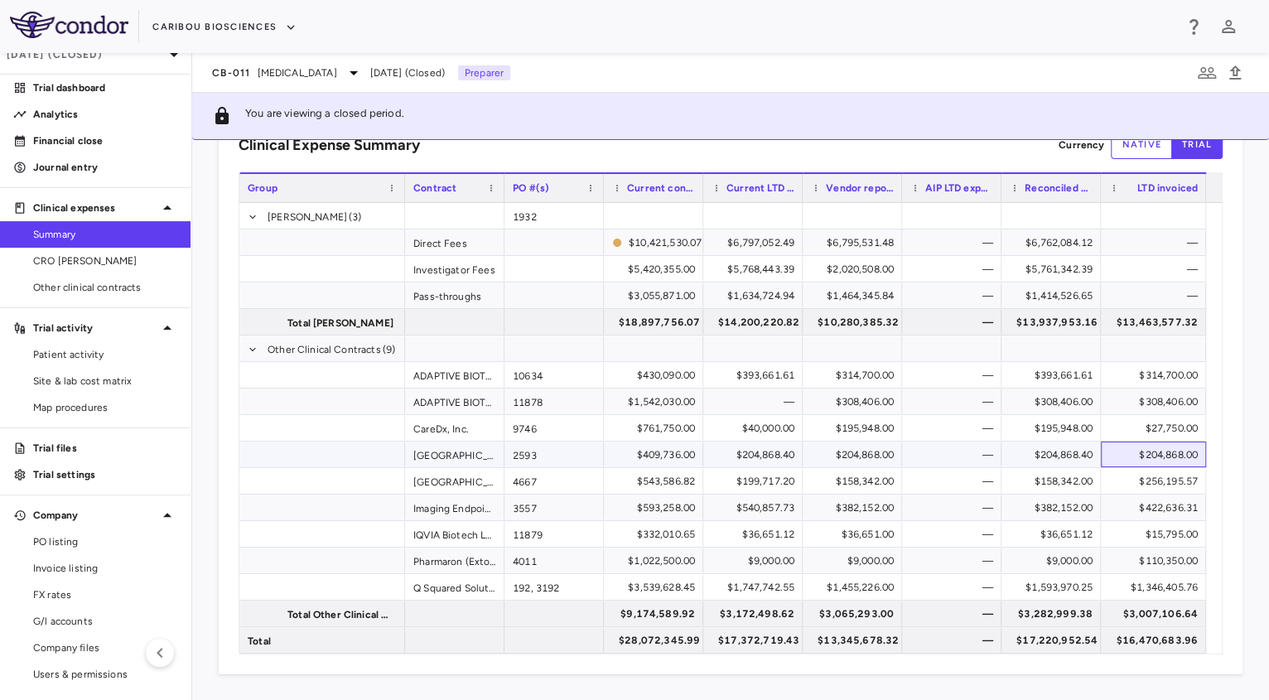
click at [1150, 451] on div "$204,868.00" at bounding box center [1157, 454] width 82 height 27
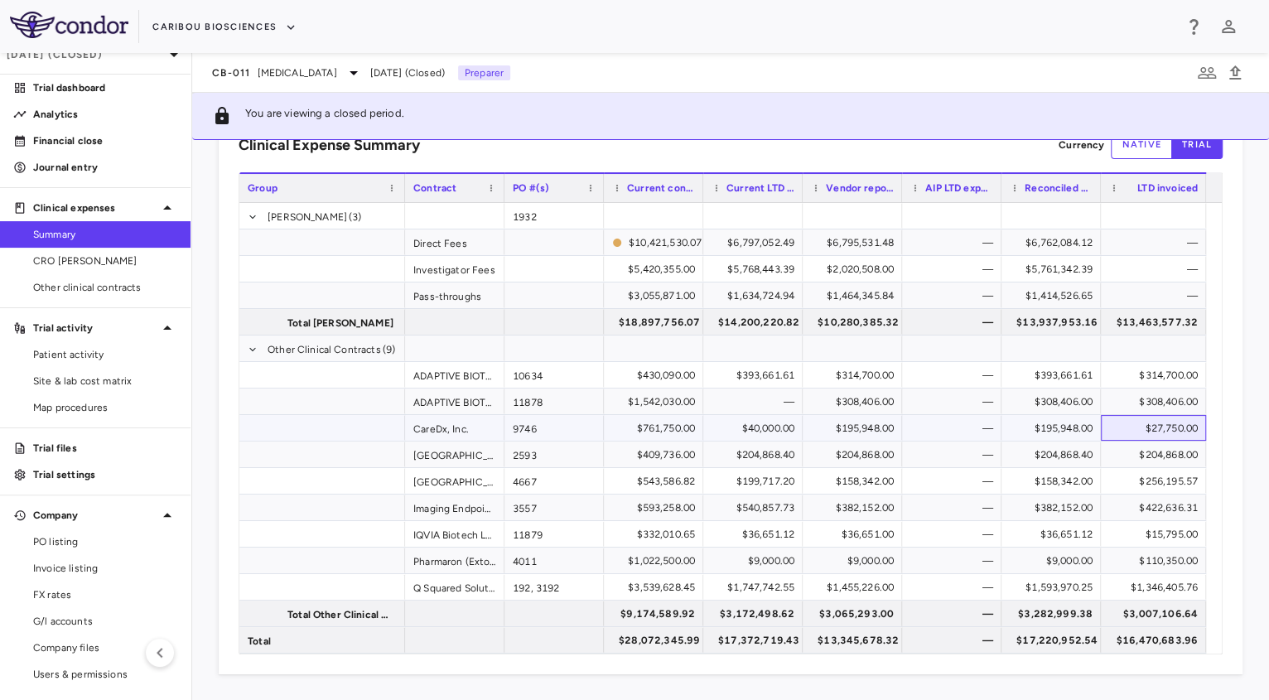
click at [1146, 422] on div "$27,750.00" at bounding box center [1157, 428] width 82 height 27
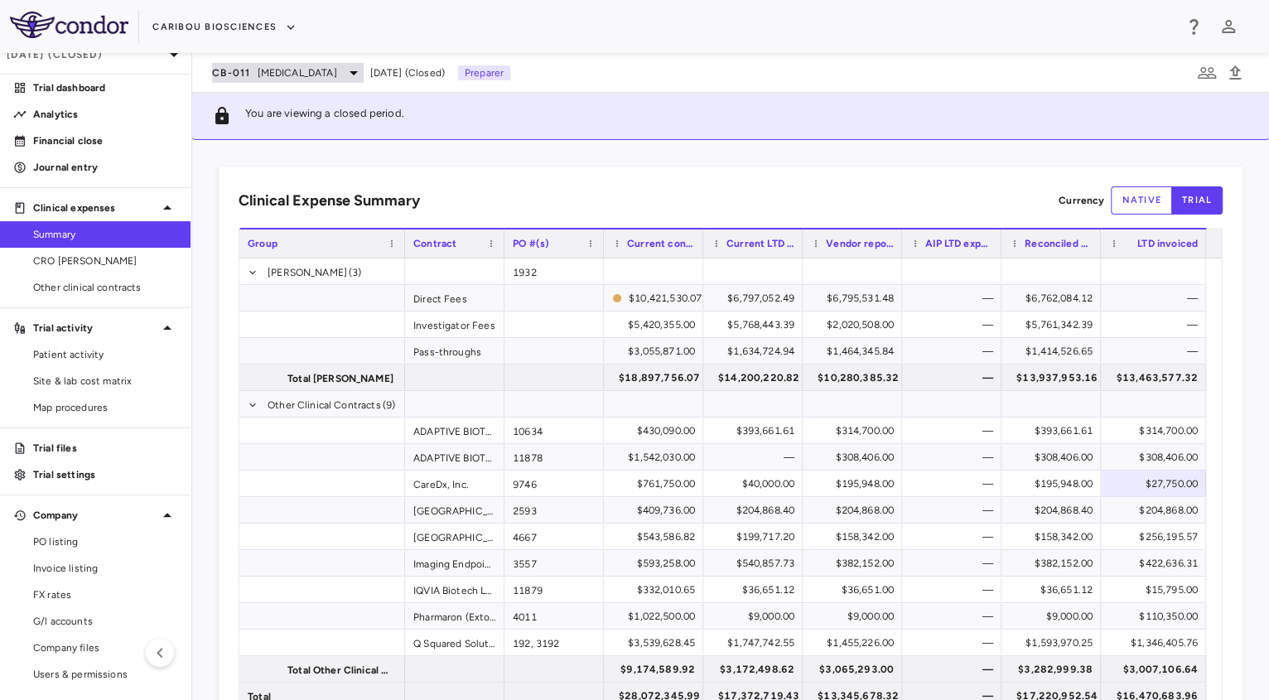
click at [297, 69] on span "[MEDICAL_DATA]" at bounding box center [298, 72] width 80 height 15
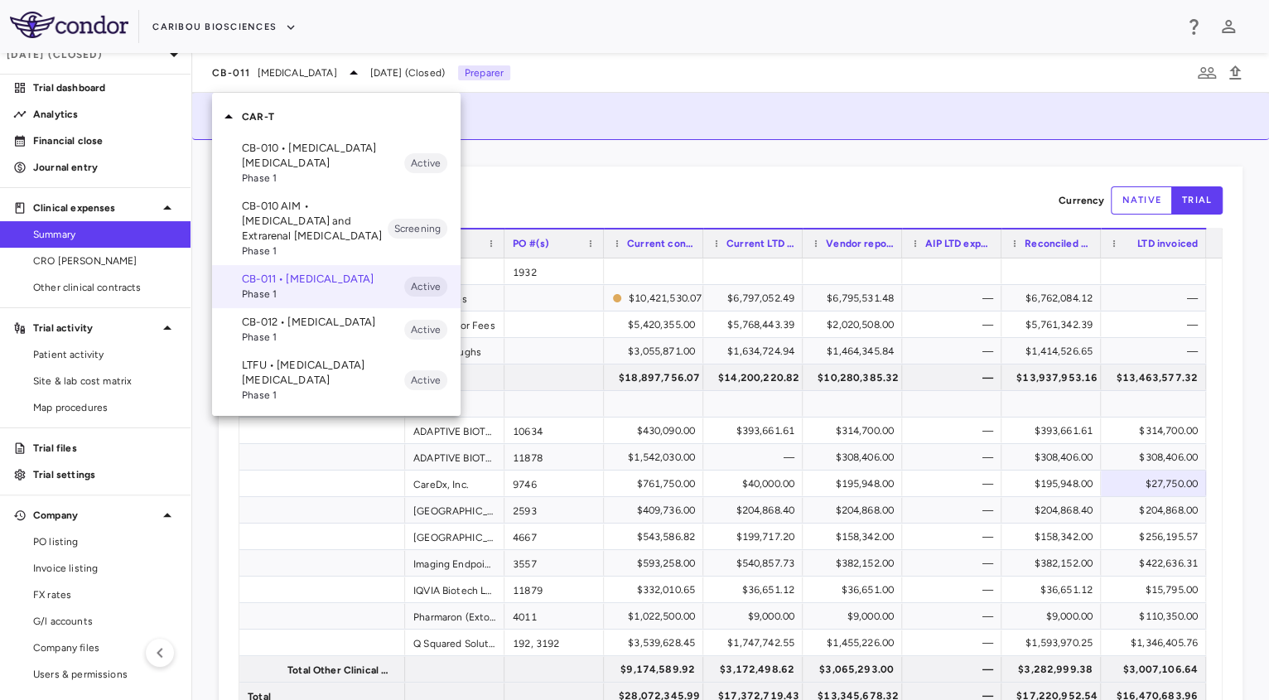
click at [166, 31] on div at bounding box center [634, 350] width 1269 height 700
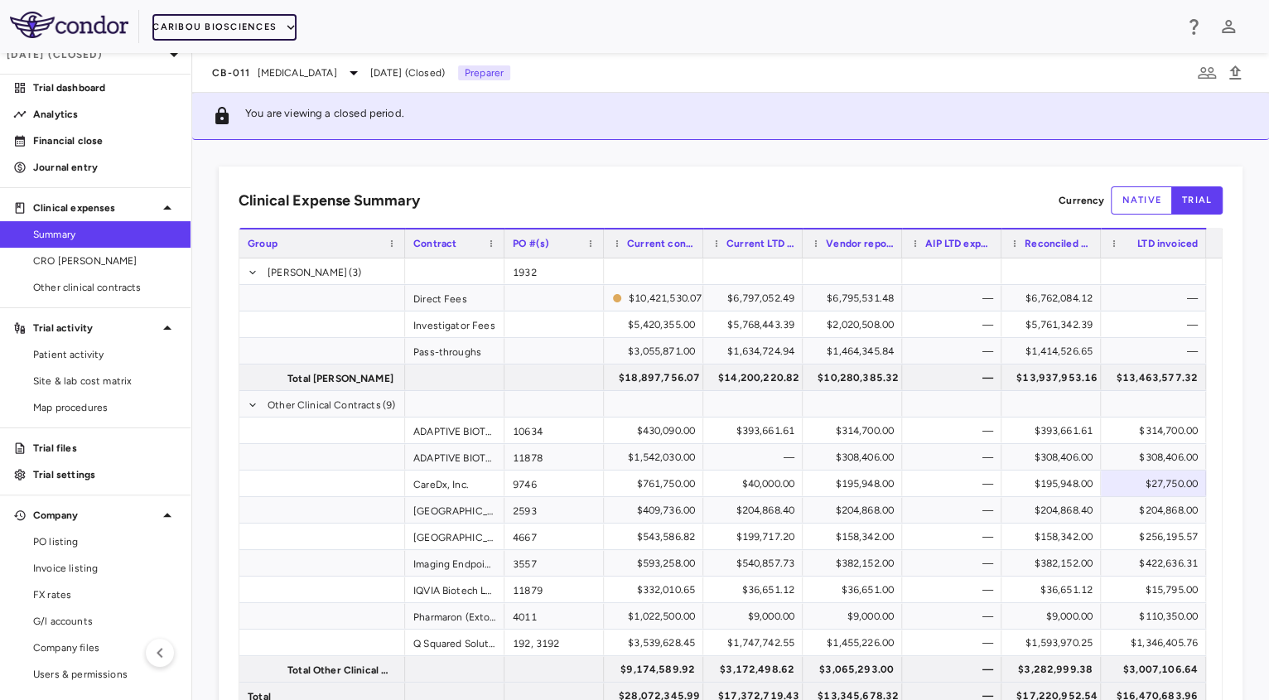
click at [179, 27] on button "Caribou Biosciences" at bounding box center [224, 27] width 144 height 27
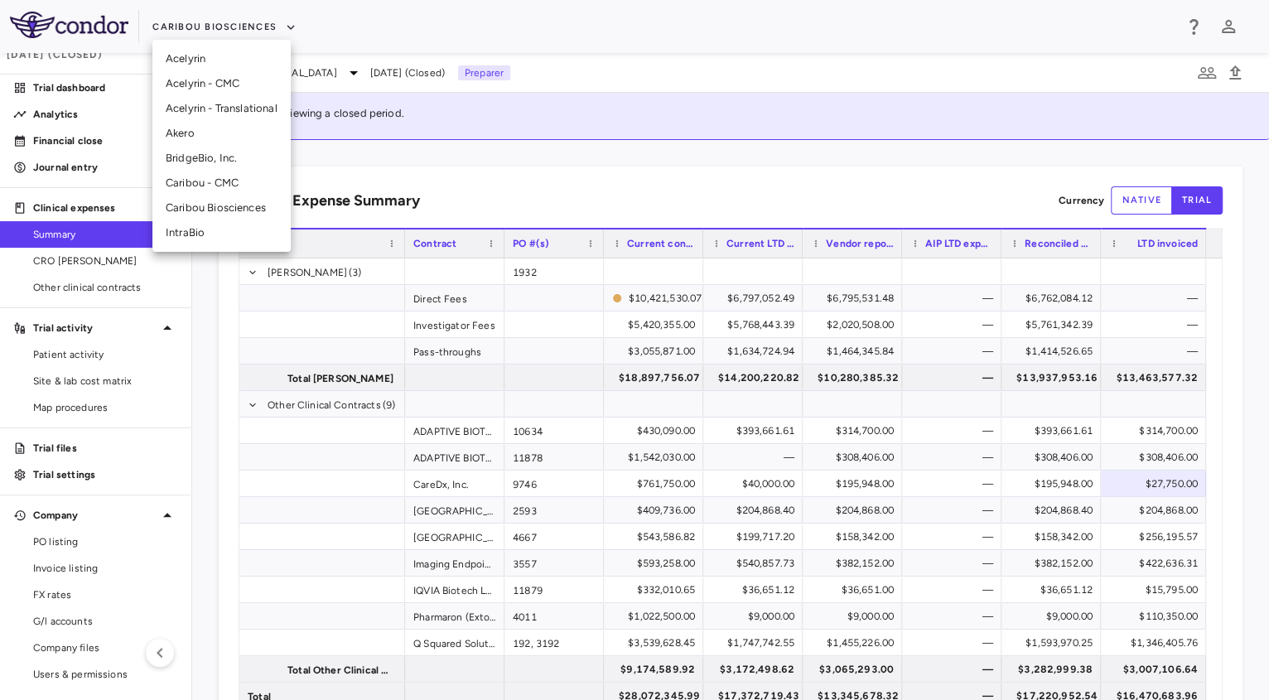
click at [224, 181] on li "Caribou - CMC" at bounding box center [221, 183] width 138 height 25
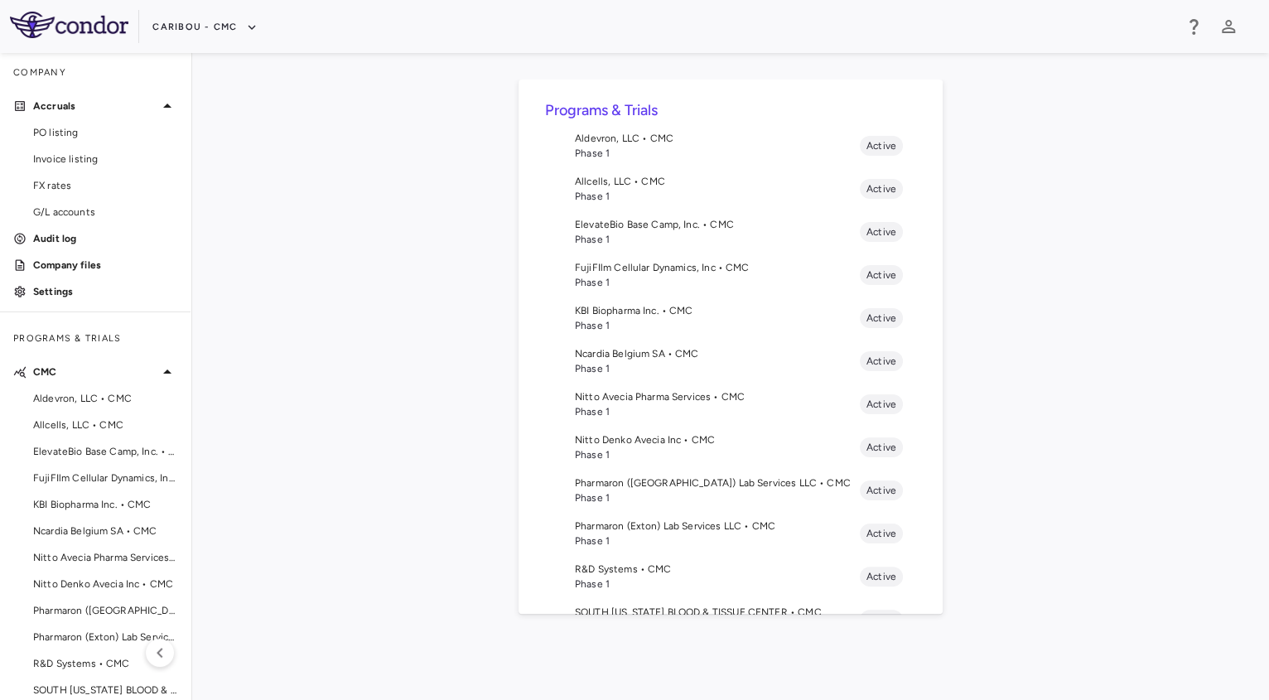
scroll to position [38, 0]
click at [205, 22] on button "Caribou - CMC" at bounding box center [204, 27] width 104 height 27
click at [235, 217] on li "Caribou Biosciences" at bounding box center [221, 207] width 138 height 25
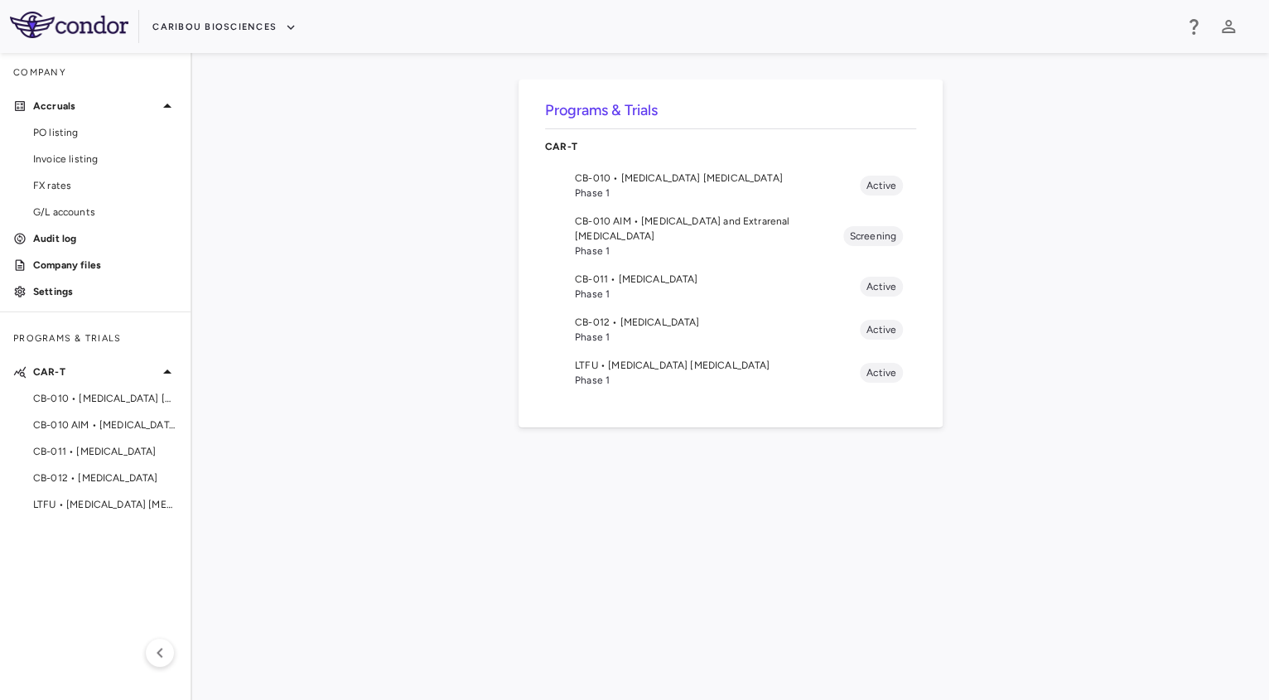
click at [682, 287] on span "Phase 1" at bounding box center [717, 294] width 285 height 15
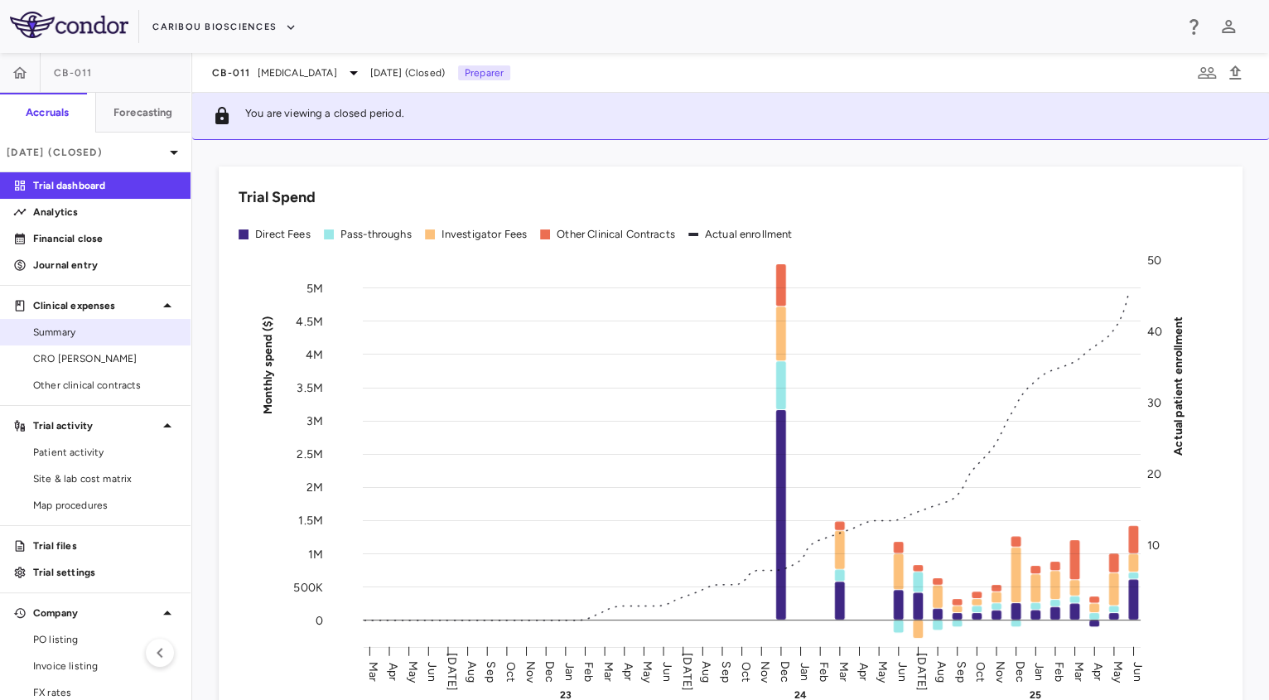
click at [76, 330] on span "Summary" at bounding box center [105, 332] width 144 height 15
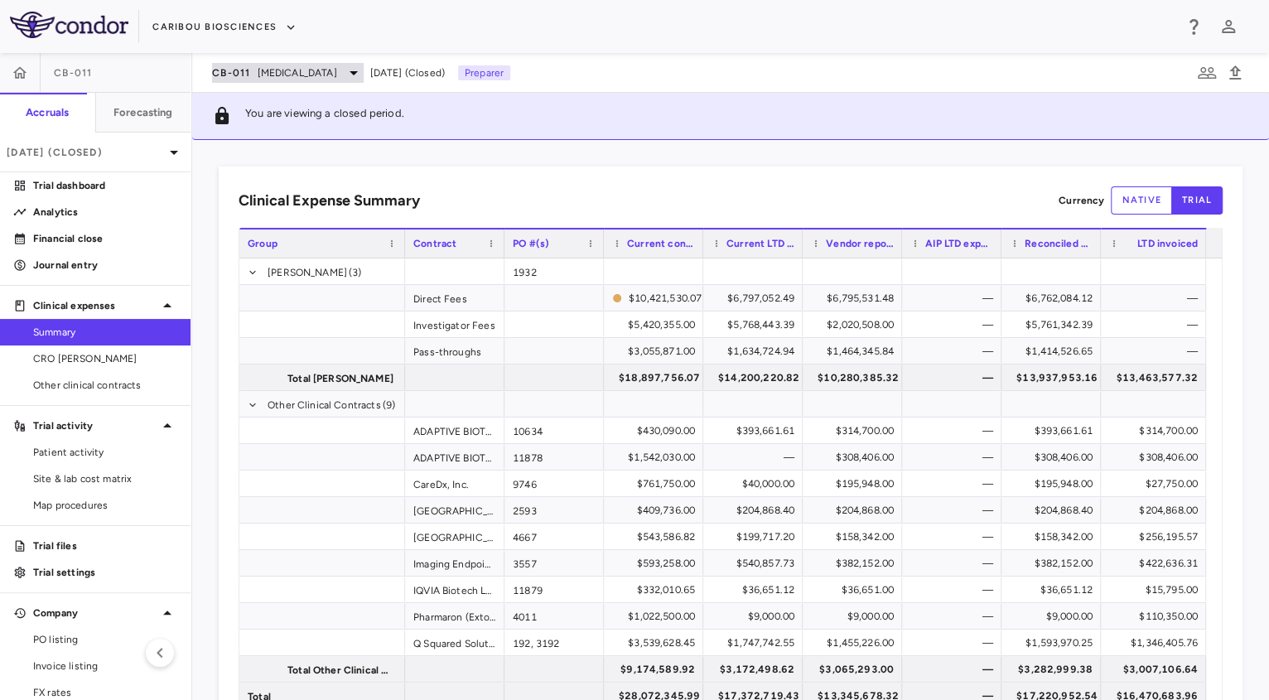
click at [271, 76] on span "[MEDICAL_DATA]" at bounding box center [298, 72] width 80 height 15
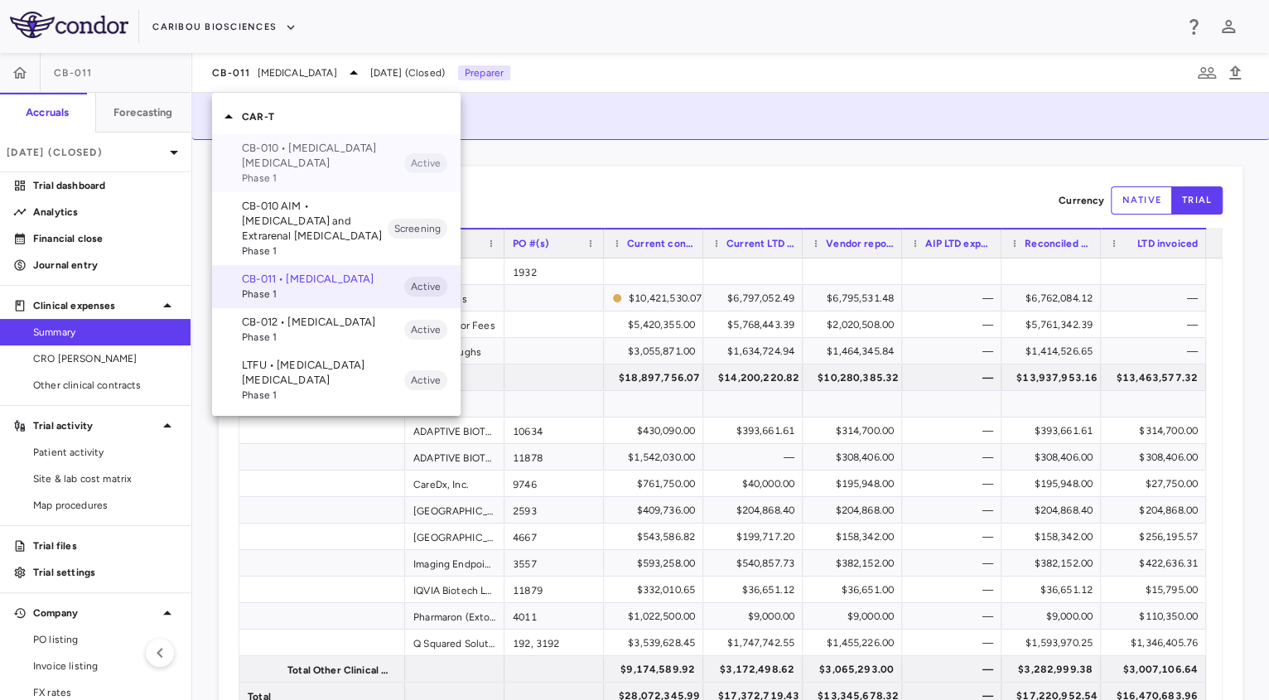
click at [286, 171] on span "Phase 1" at bounding box center [323, 178] width 162 height 15
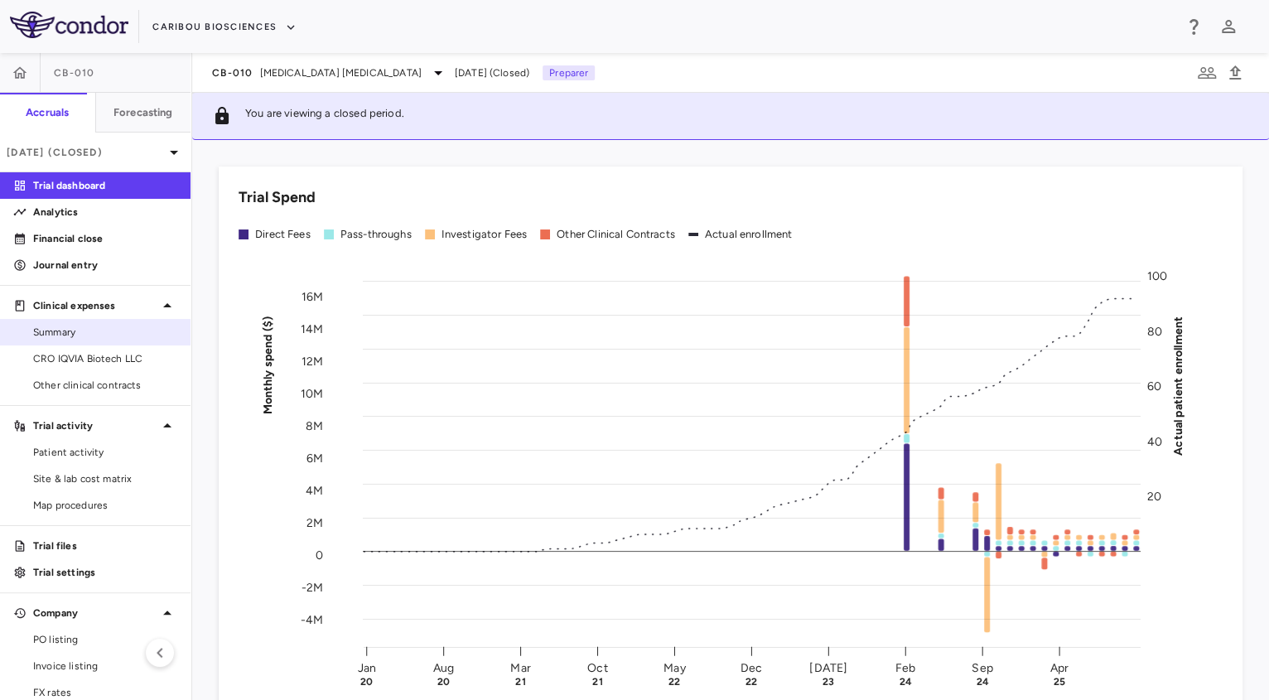
click at [75, 344] on div "Summary" at bounding box center [95, 332] width 191 height 27
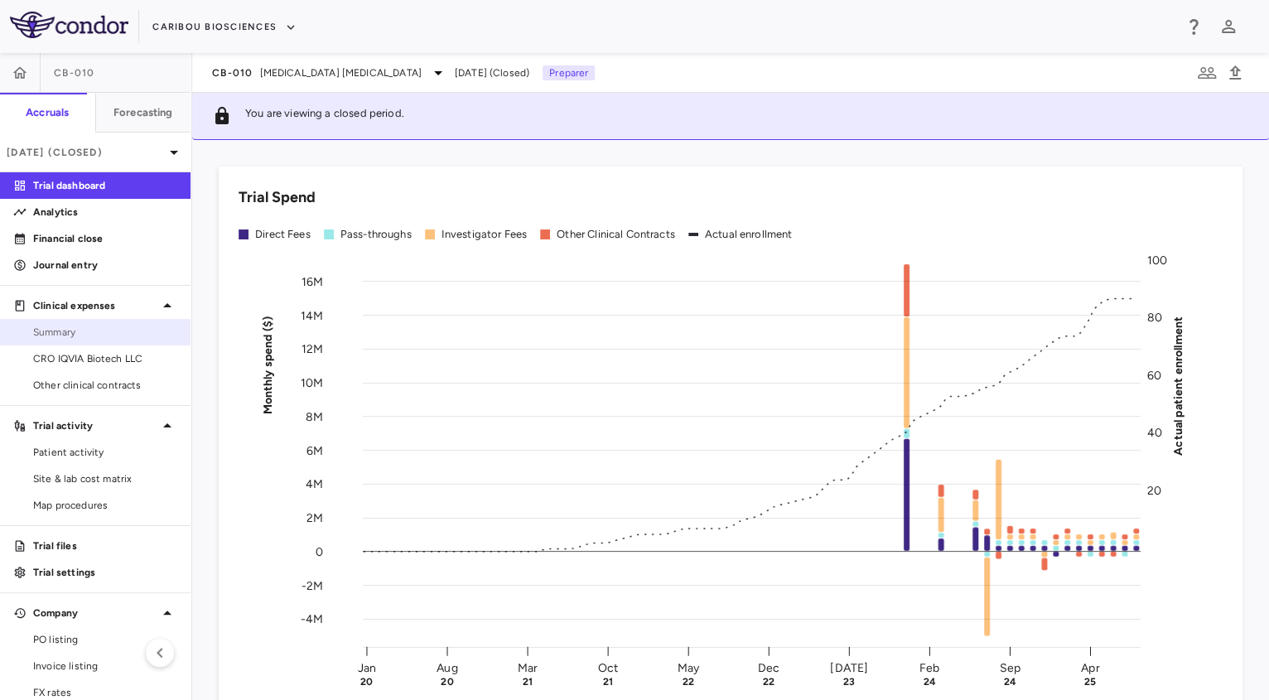
click at [111, 339] on span "Summary" at bounding box center [105, 332] width 144 height 15
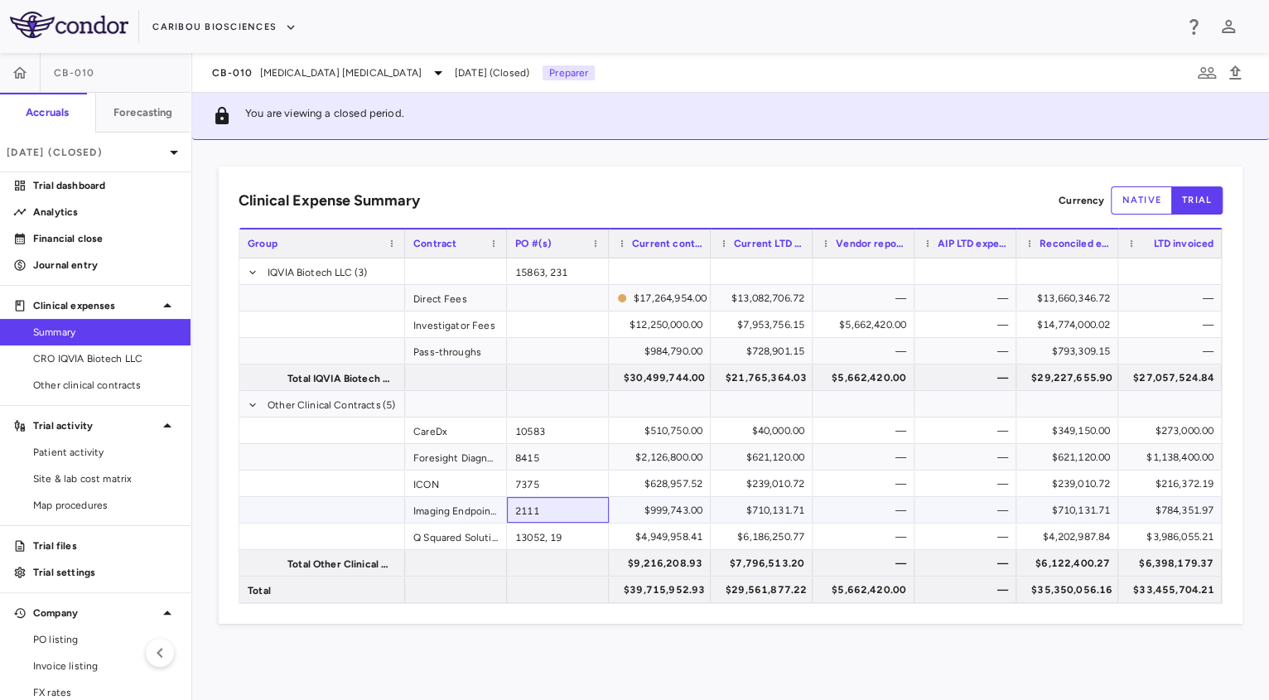
click at [541, 517] on div "2111" at bounding box center [558, 510] width 102 height 26
click at [109, 151] on p "[DATE] (Closed)" at bounding box center [85, 152] width 157 height 15
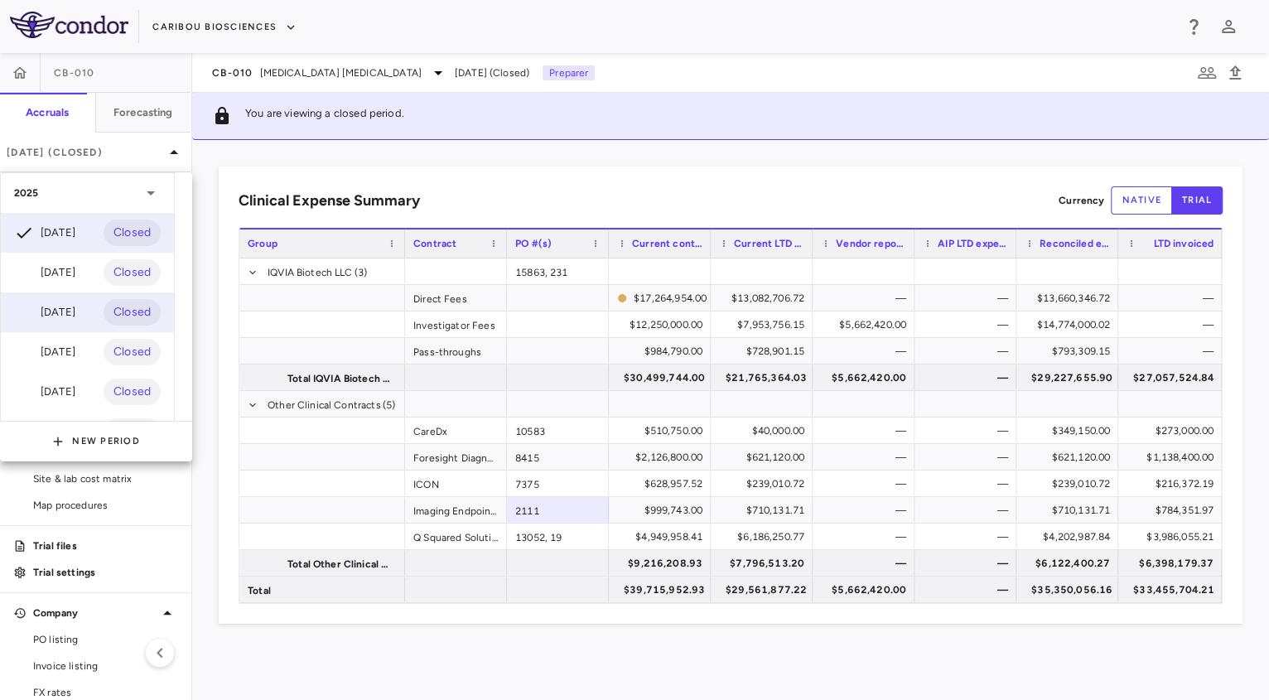
click at [68, 315] on div "[DATE]" at bounding box center [44, 312] width 61 height 20
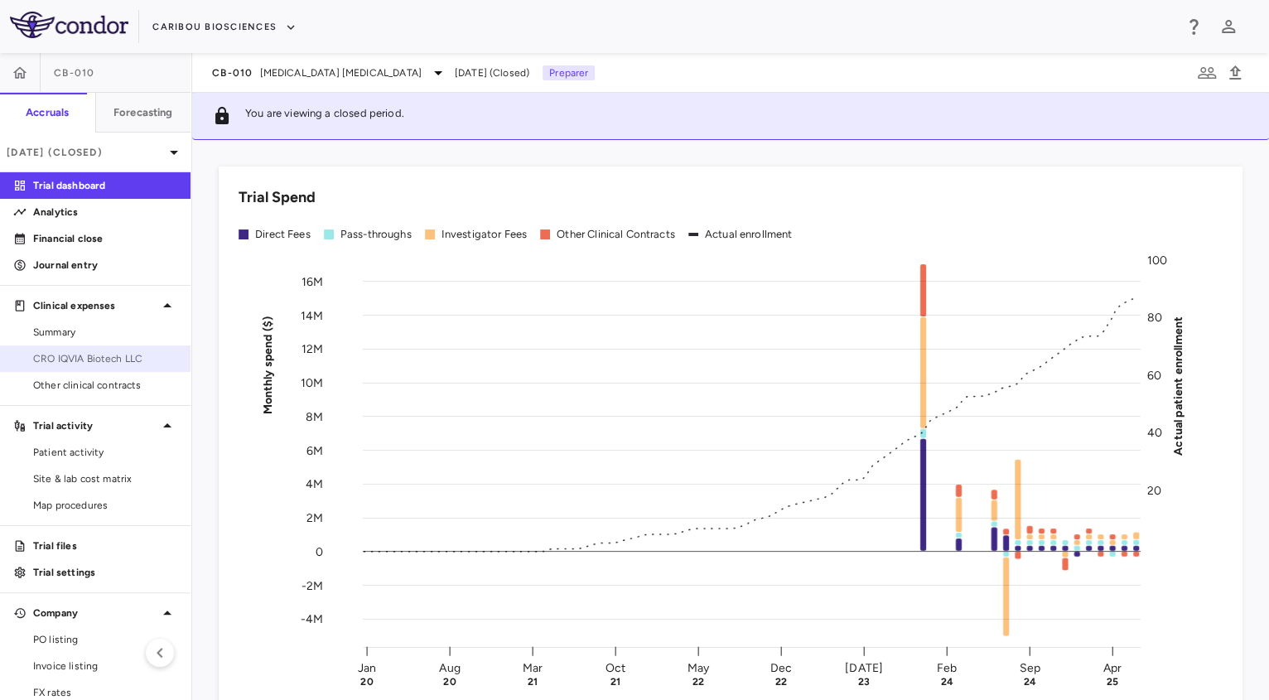
click at [65, 355] on span "CRO IQVIA Biotech LLC" at bounding box center [105, 358] width 144 height 15
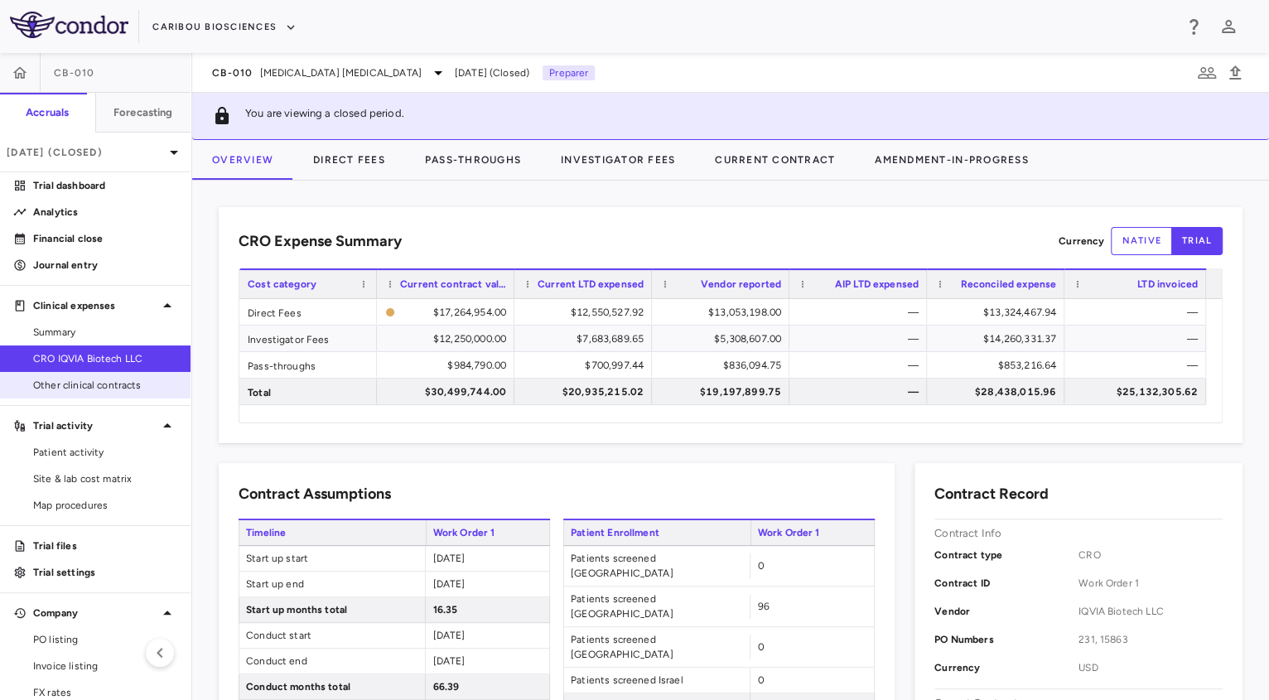
click at [105, 382] on span "Other clinical contracts" at bounding box center [105, 385] width 144 height 15
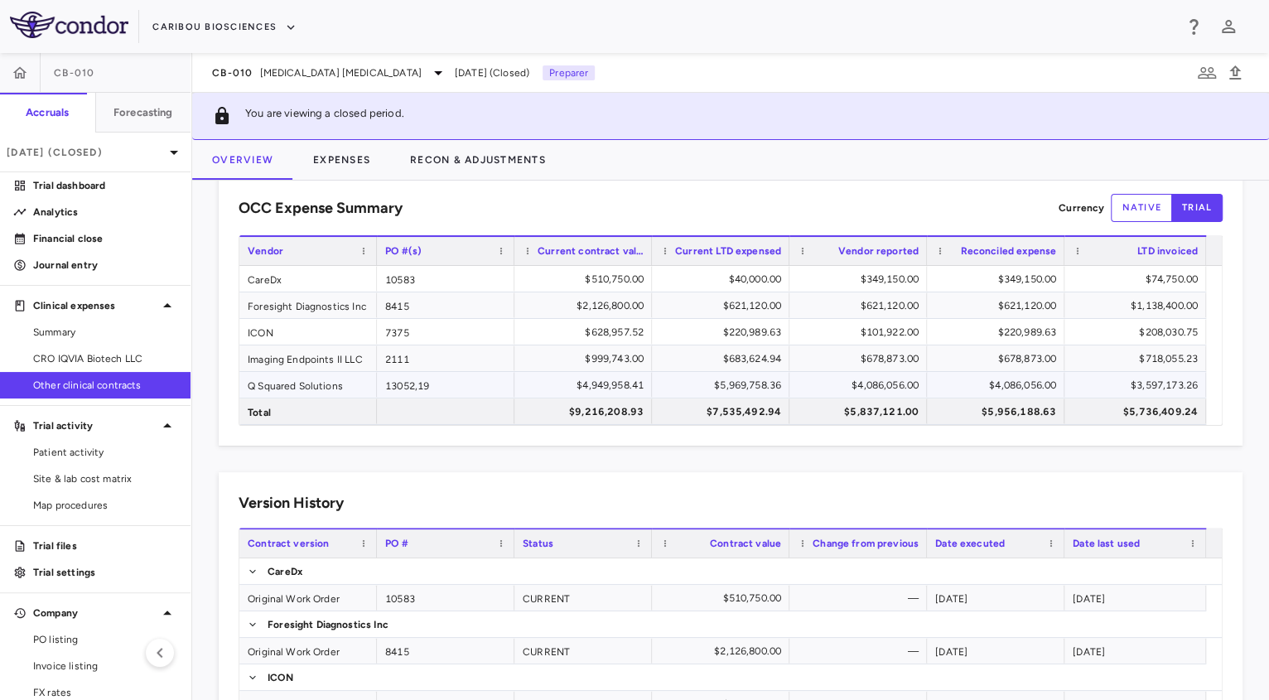
scroll to position [34, 0]
click at [635, 368] on div "$999,743.00" at bounding box center [586, 358] width 114 height 27
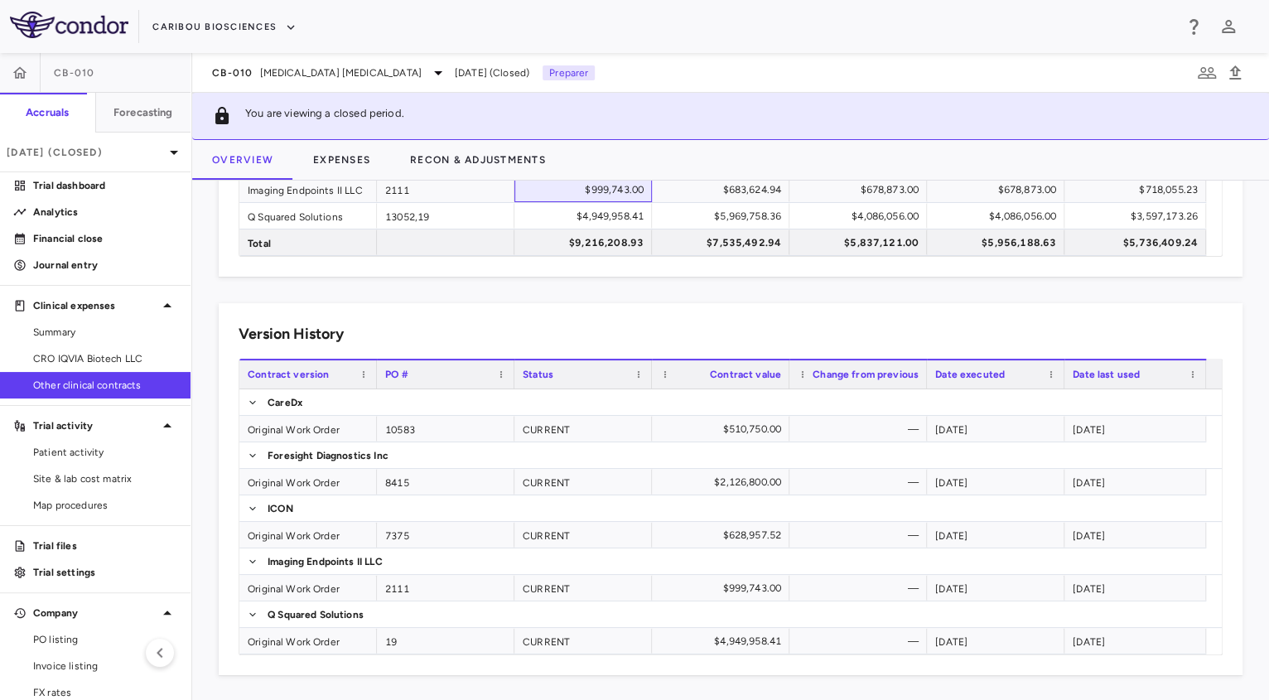
scroll to position [184, 0]
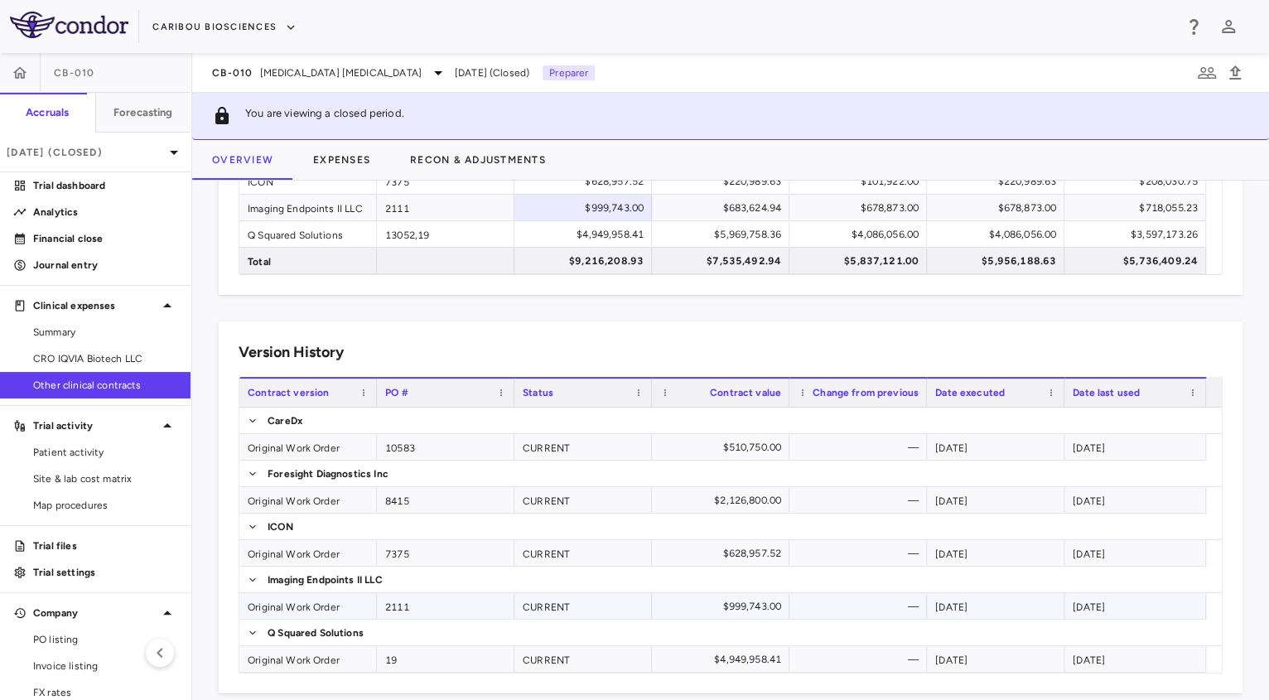
click at [290, 605] on div "Original Work Order" at bounding box center [307, 606] width 137 height 26
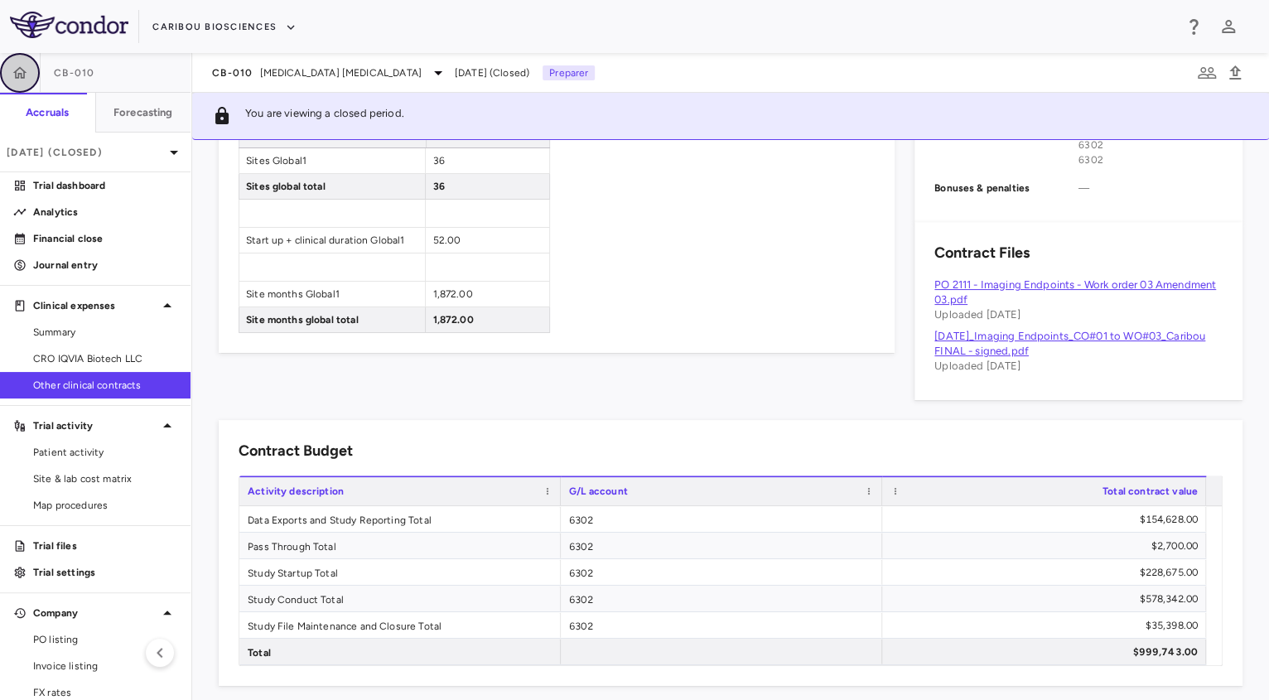
click at [23, 70] on icon "button" at bounding box center [20, 72] width 14 height 12
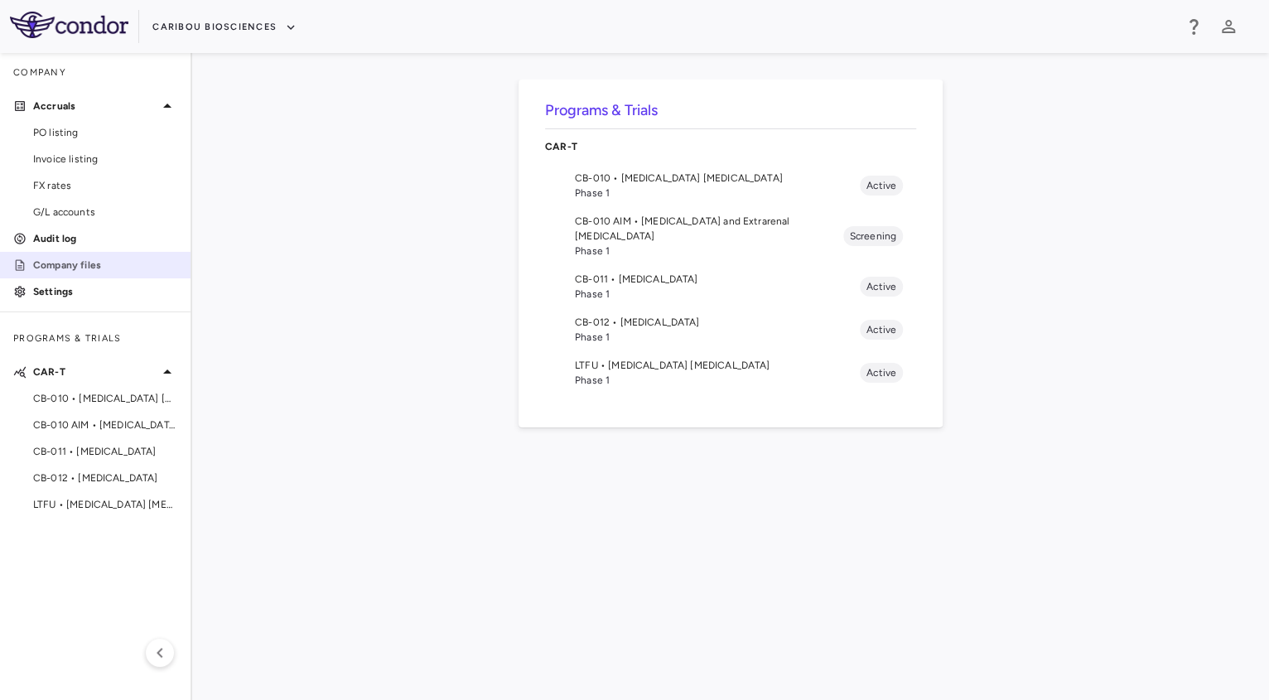
click at [69, 253] on link "Company files" at bounding box center [95, 265] width 191 height 25
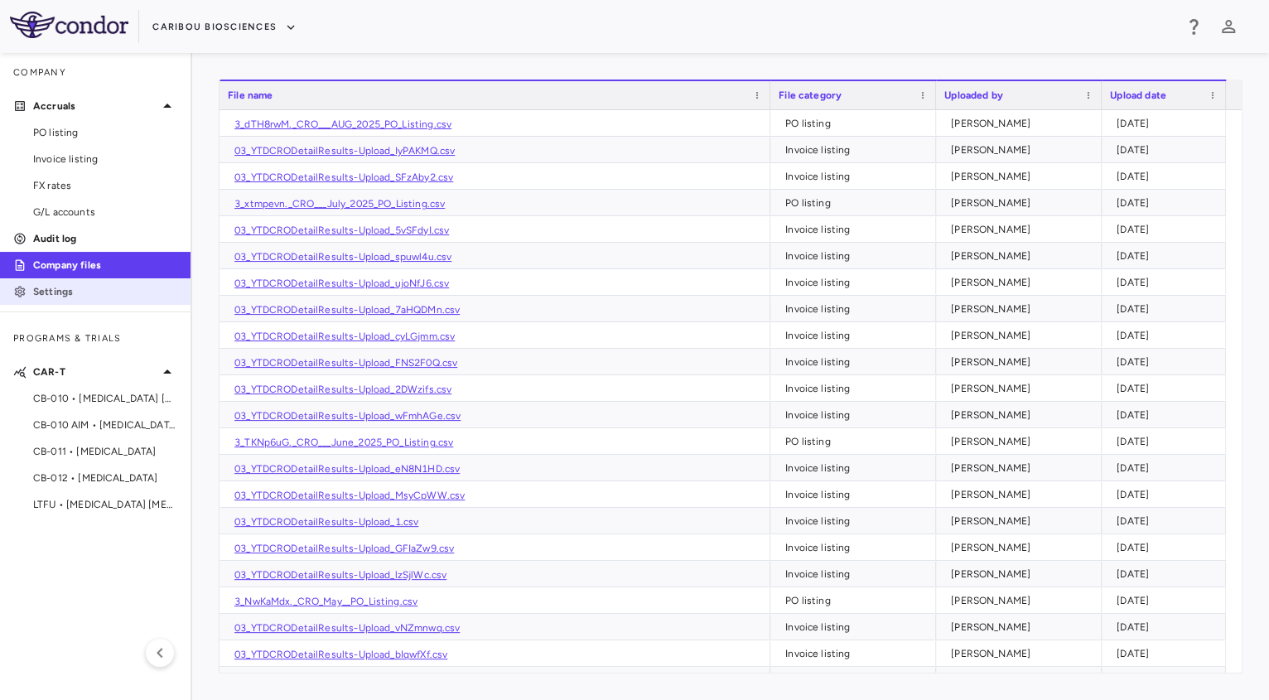
click at [78, 291] on p "Settings" at bounding box center [105, 291] width 144 height 15
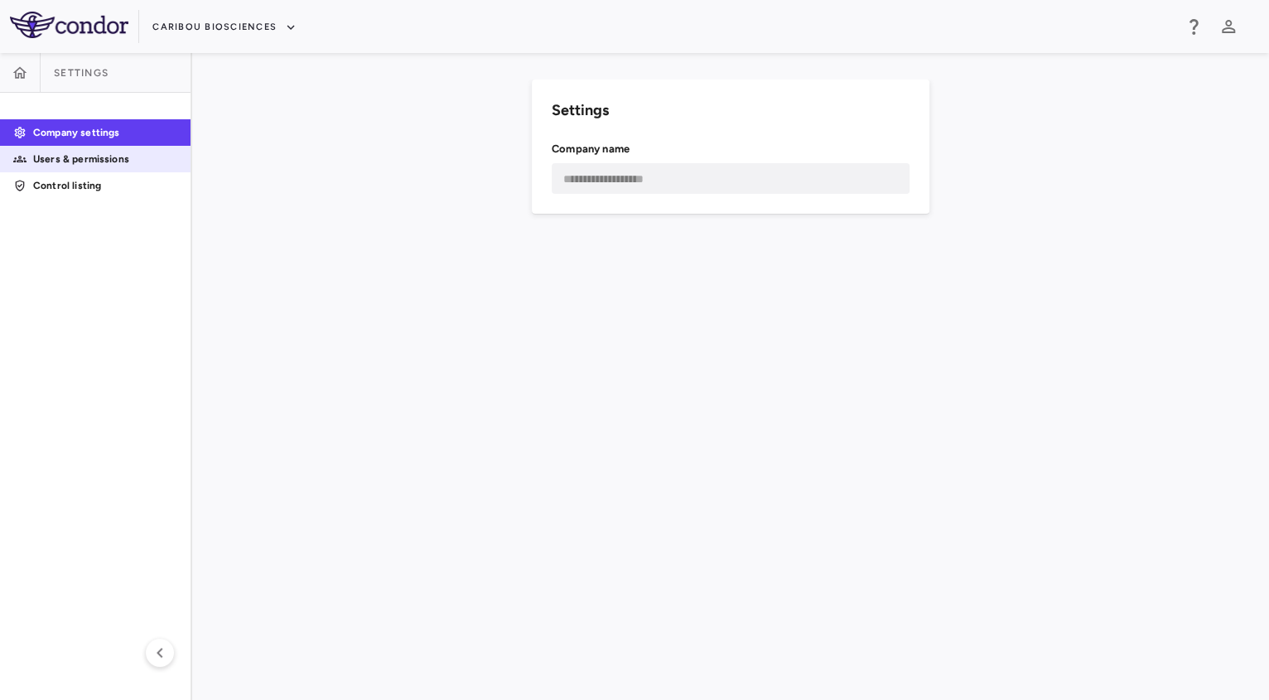
click at [133, 163] on p "Users & permissions" at bounding box center [105, 159] width 144 height 15
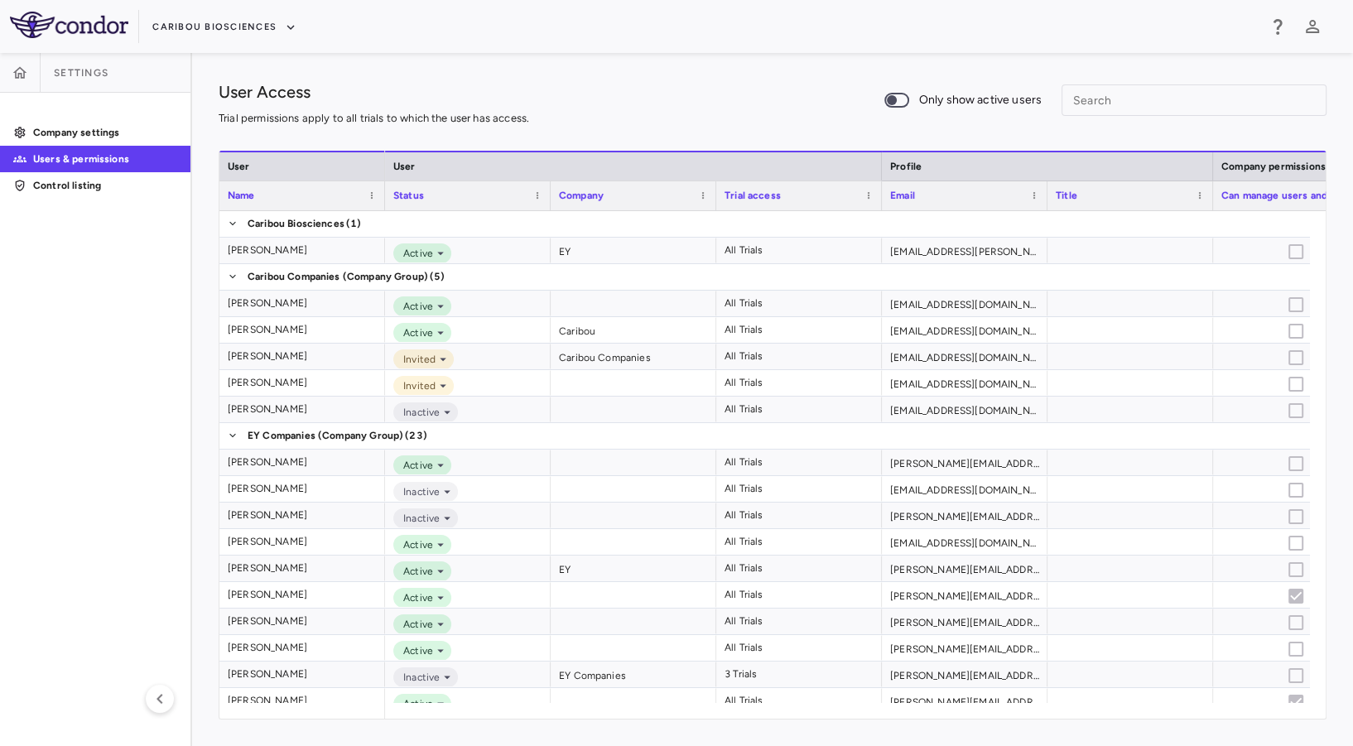
drag, startPoint x: 1792, startPoint y: 7, endPoint x: 704, endPoint y: 64, distance: 1089.0
click at [704, 64] on div "User Access Trial permissions apply to all trials to which the user has access.…" at bounding box center [772, 399] width 1161 height 693
click at [30, 63] on button "button" at bounding box center [20, 73] width 40 height 40
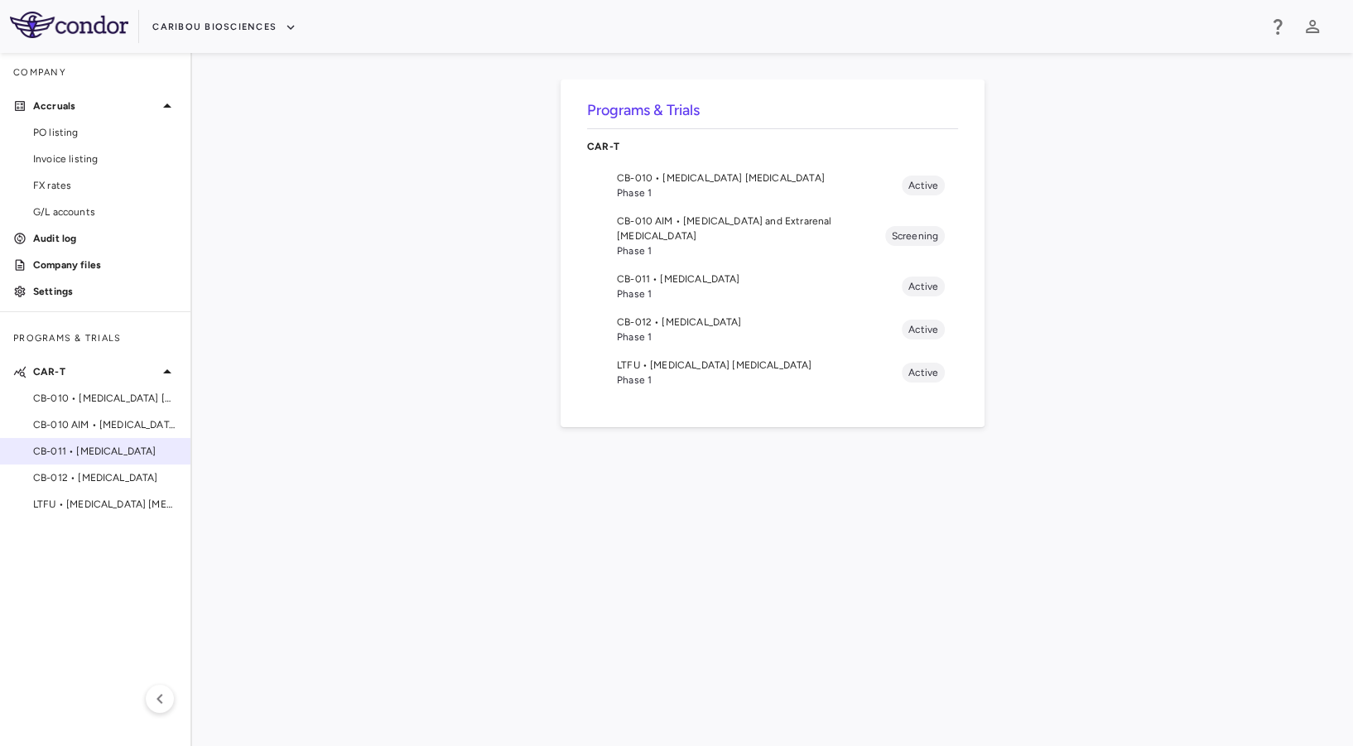
click at [80, 460] on div "CB-011 • [MEDICAL_DATA]" at bounding box center [95, 451] width 191 height 25
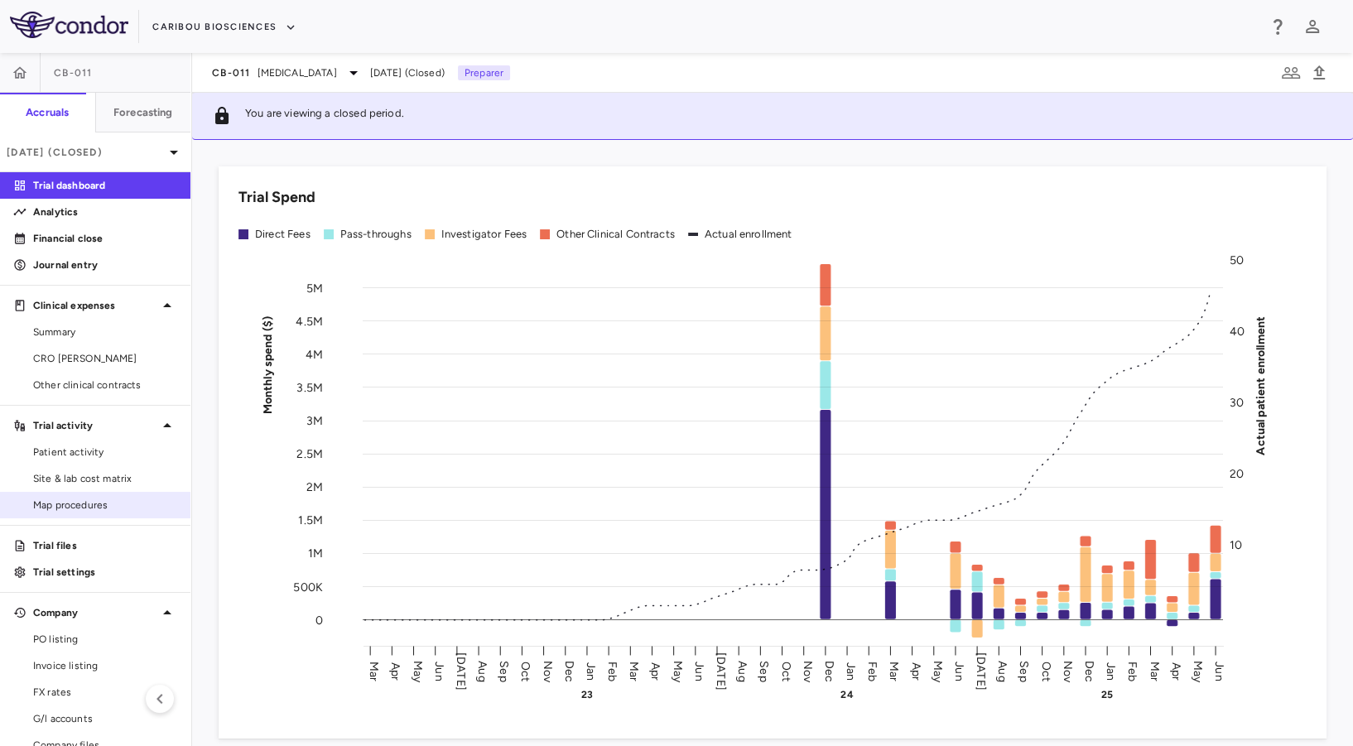
scroll to position [51, 0]
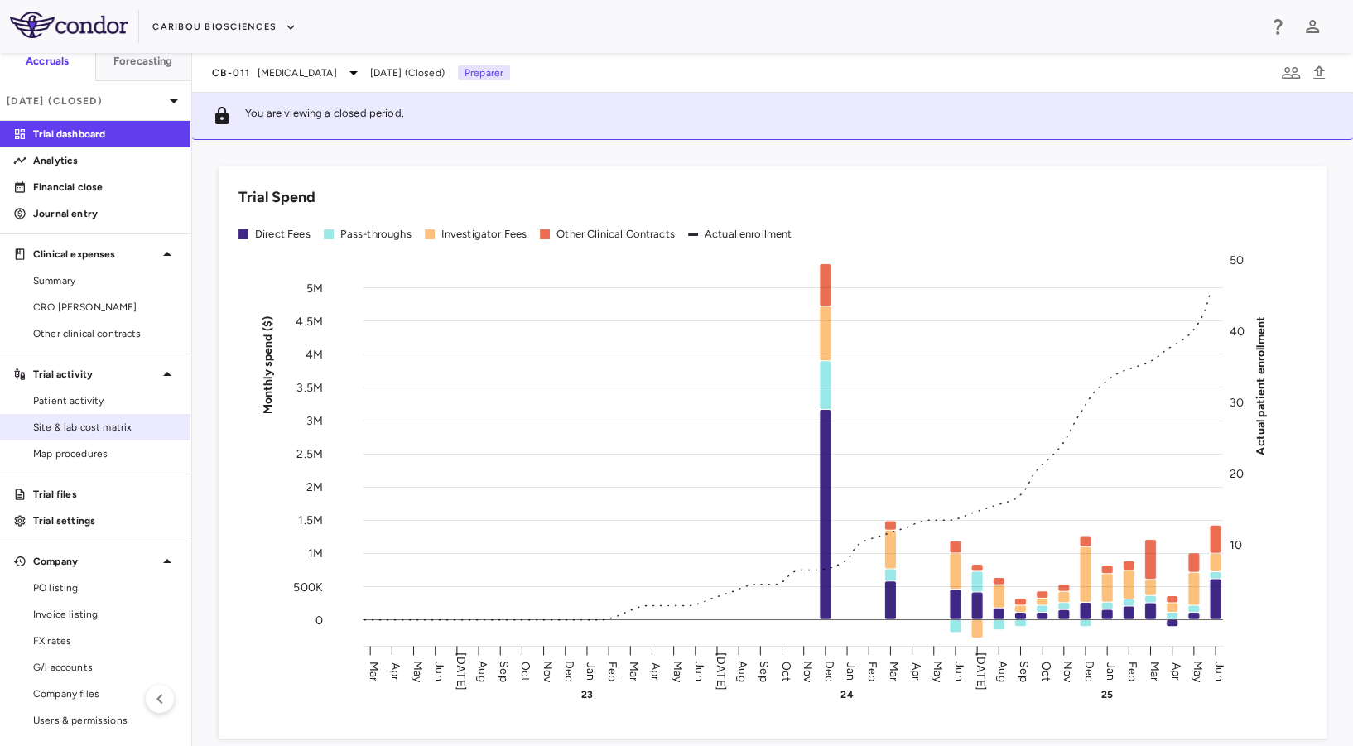
click at [90, 436] on link "Site & lab cost matrix" at bounding box center [95, 427] width 191 height 25
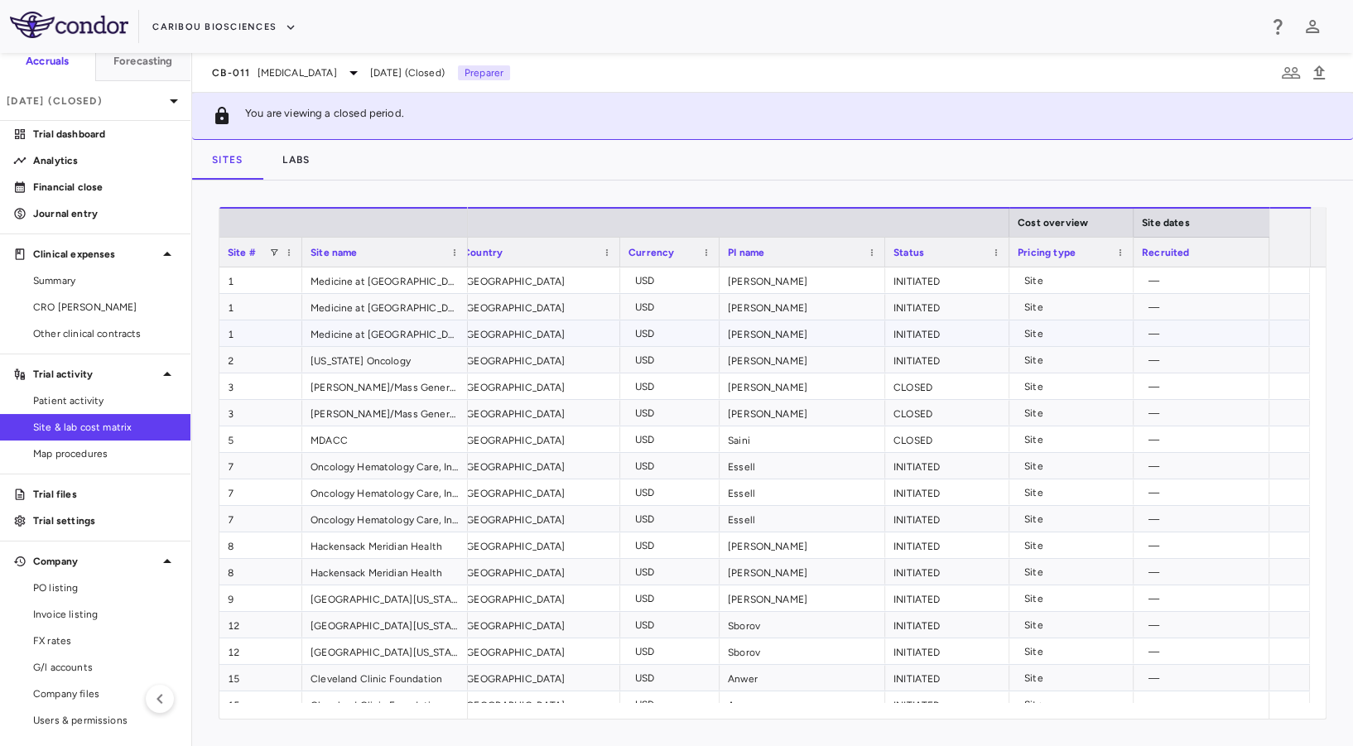
scroll to position [0, 387]
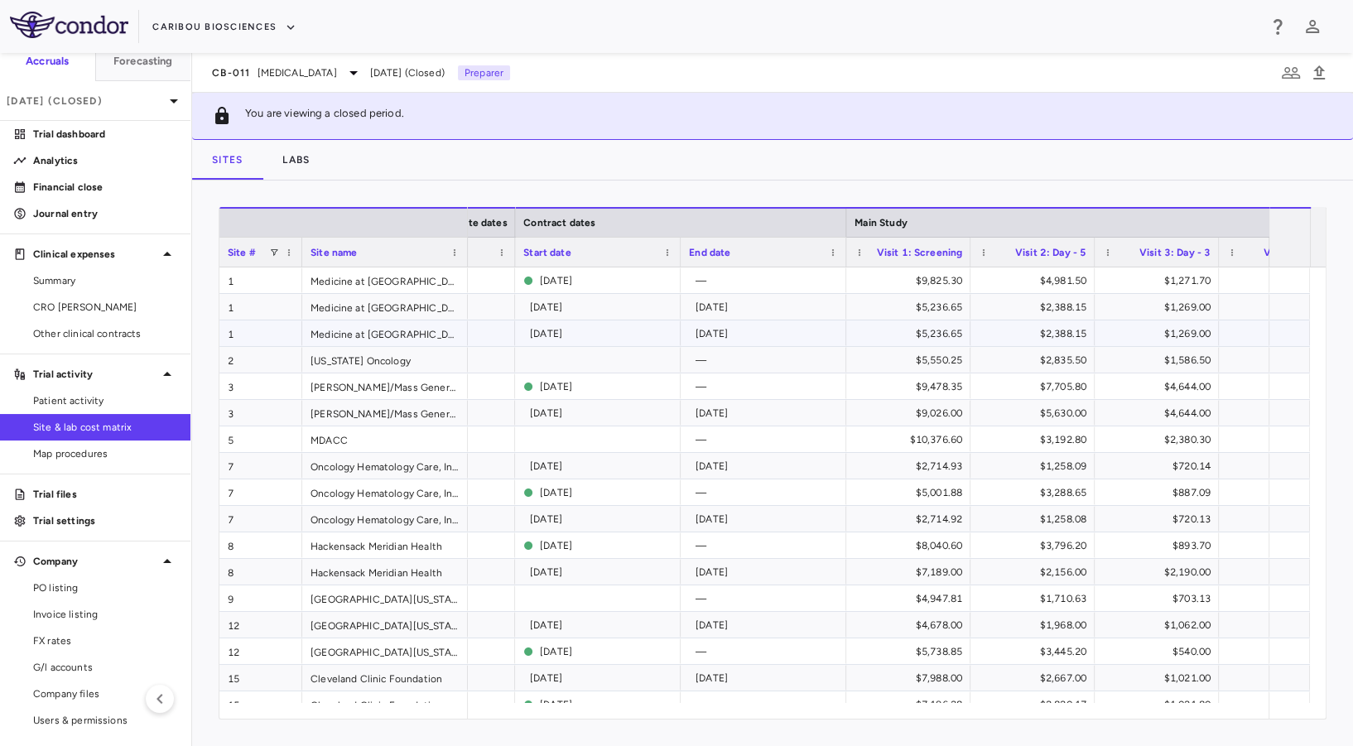
click at [641, 339] on div "[DATE]" at bounding box center [601, 334] width 142 height 27
click at [719, 339] on div "[DATE]" at bounding box center [767, 334] width 142 height 27
click at [581, 305] on div "[DATE]" at bounding box center [601, 307] width 142 height 27
click at [760, 298] on div "[DATE]" at bounding box center [767, 307] width 142 height 27
click at [562, 276] on div "[DATE]" at bounding box center [606, 281] width 133 height 27
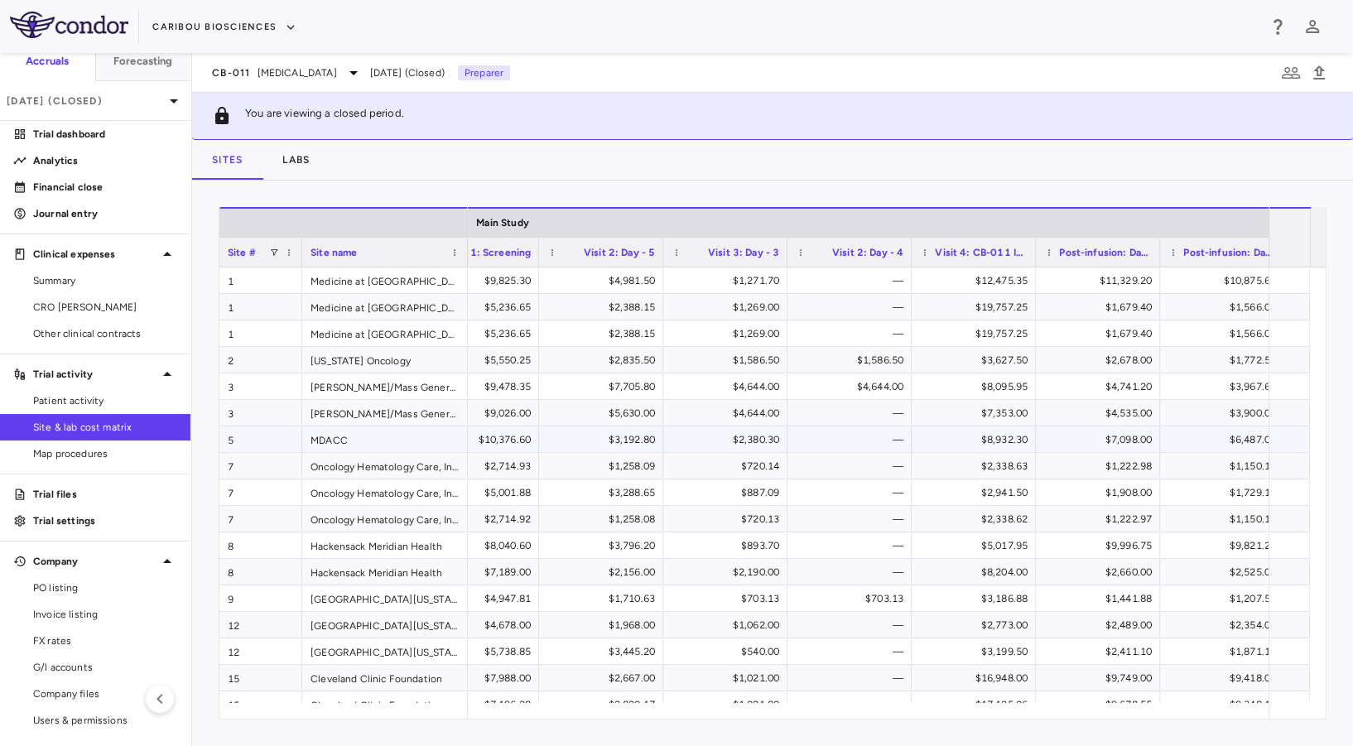
scroll to position [0, 1895]
